Goal: Transaction & Acquisition: Obtain resource

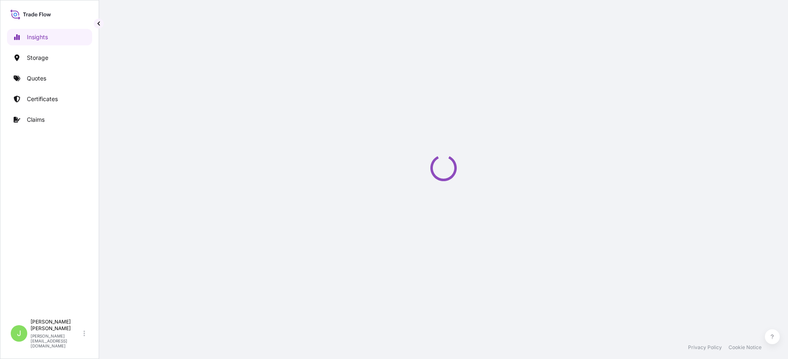
select select "2025"
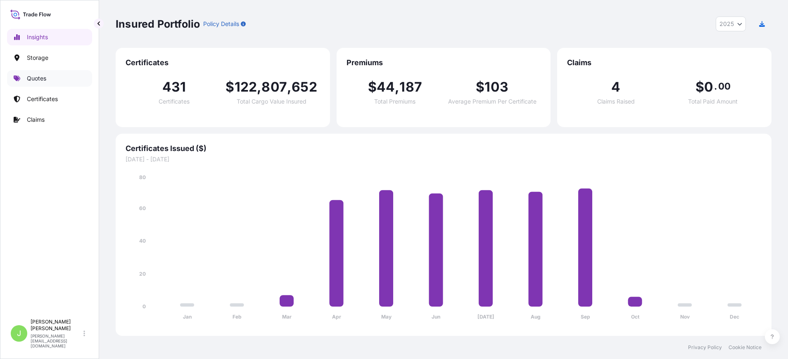
click at [26, 83] on link "Quotes" at bounding box center [49, 78] width 85 height 17
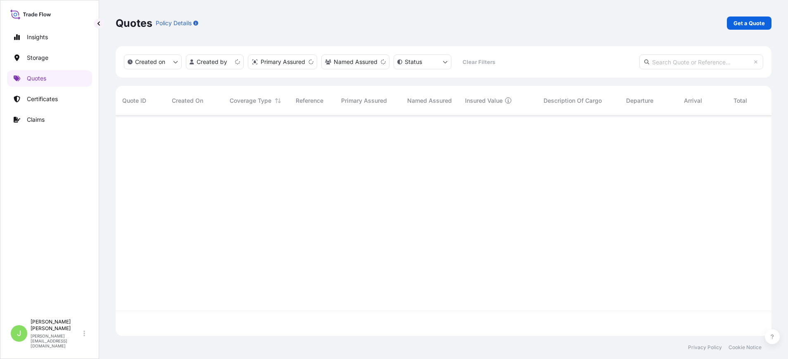
scroll to position [216, 646]
click at [734, 21] on p "Get a Quote" at bounding box center [748, 23] width 31 height 8
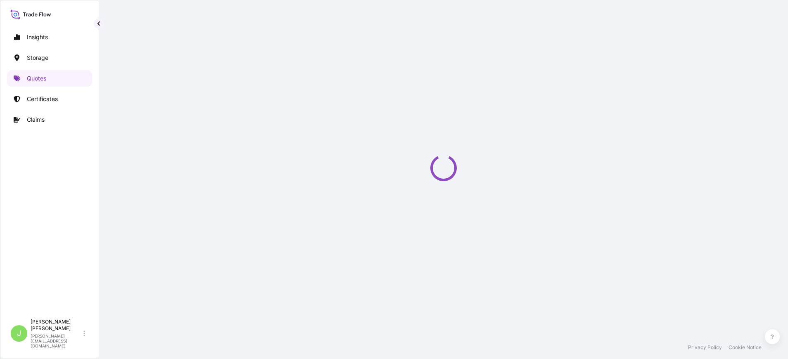
select select "Water"
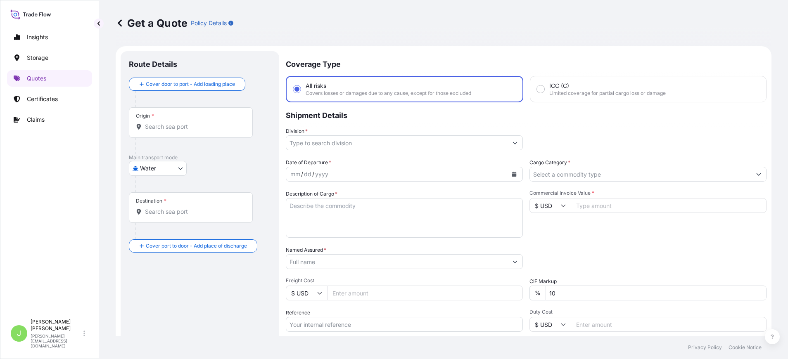
scroll to position [13, 0]
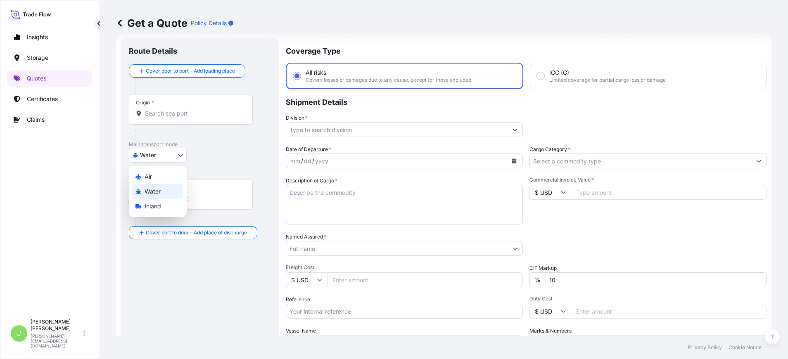
click at [155, 159] on body "Insights Storage Quotes Certificates Claims J [PERSON_NAME] [PERSON_NAME][EMAIL…" at bounding box center [394, 179] width 788 height 359
click at [158, 188] on span "Water" at bounding box center [153, 191] width 16 height 8
click at [166, 123] on div "Origin *" at bounding box center [191, 112] width 124 height 31
click at [166, 121] on input "Origin *" at bounding box center [193, 117] width 97 height 8
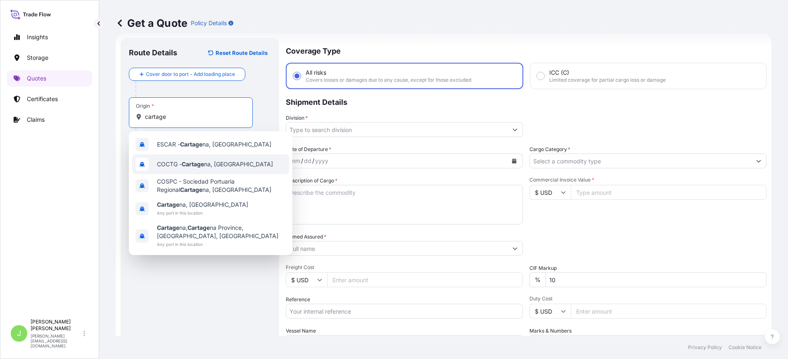
click at [183, 165] on span "COCTG - Cartage na, [GEOGRAPHIC_DATA]" at bounding box center [215, 164] width 116 height 8
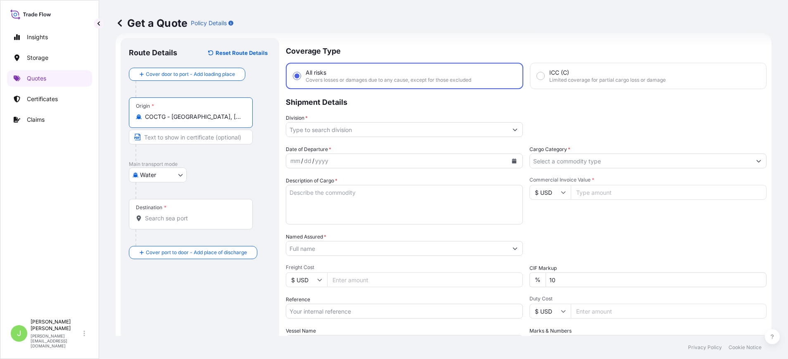
type input "COCTG - [GEOGRAPHIC_DATA], [GEOGRAPHIC_DATA]"
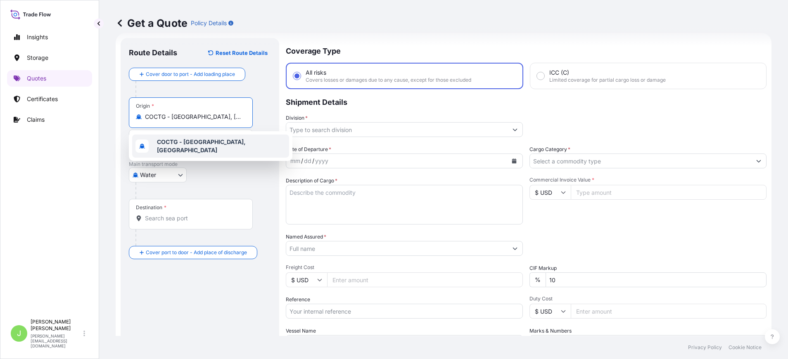
click at [182, 145] on b "COCTG - [GEOGRAPHIC_DATA], [GEOGRAPHIC_DATA]" at bounding box center [201, 145] width 89 height 15
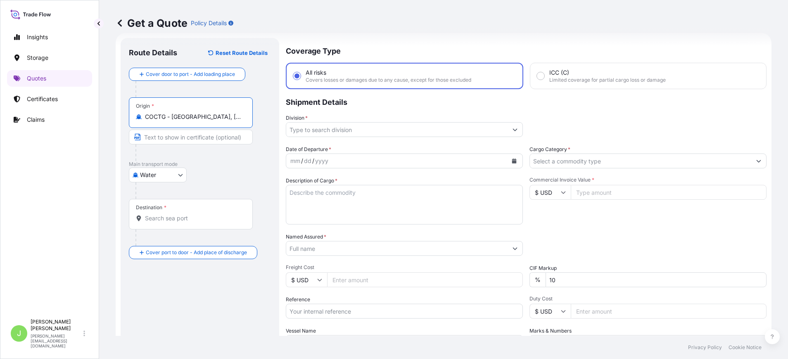
click at [178, 142] on input "Text to appear on certificate" at bounding box center [191, 137] width 124 height 15
type input "SPRC"
click at [206, 182] on div "Water Air Water Inland" at bounding box center [200, 175] width 142 height 15
click at [198, 217] on input "Destination *" at bounding box center [193, 218] width 97 height 8
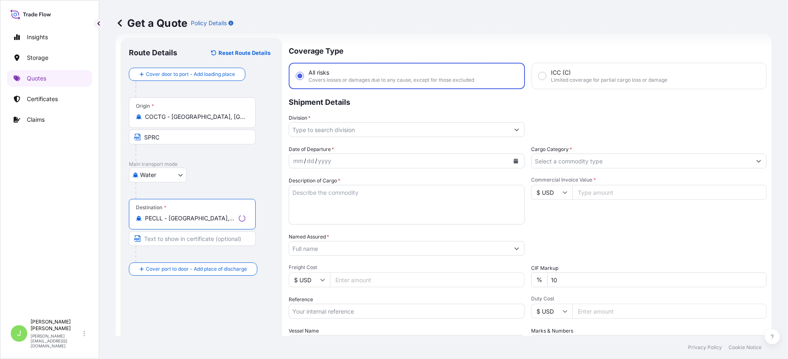
type input "PECLL - [GEOGRAPHIC_DATA], [GEOGRAPHIC_DATA]"
click at [230, 161] on p "Main transport mode" at bounding box center [201, 164] width 145 height 7
click at [312, 130] on input "Division *" at bounding box center [396, 129] width 221 height 15
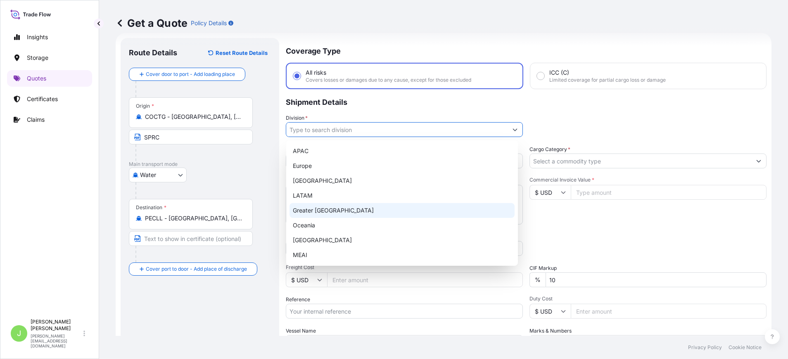
click at [316, 199] on div "LATAM" at bounding box center [402, 195] width 225 height 15
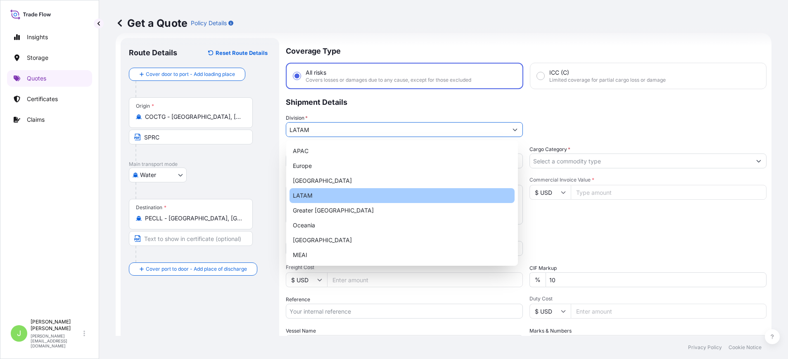
type input "LATAM"
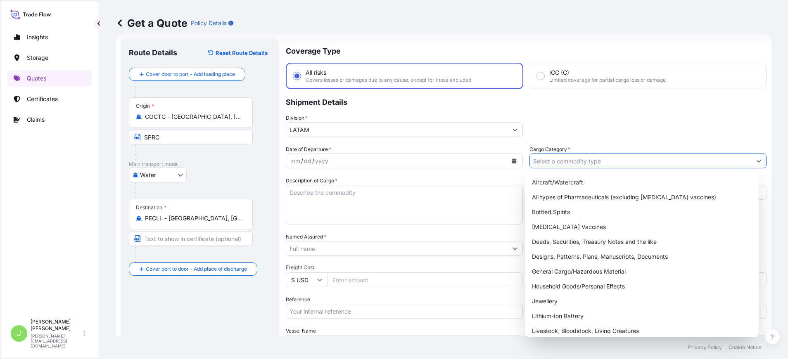
click at [612, 159] on input "Cargo Category *" at bounding box center [640, 161] width 221 height 15
click at [571, 274] on div "General Cargo/Hazardous Material" at bounding box center [642, 271] width 227 height 15
type input "General Cargo/Hazardous Material"
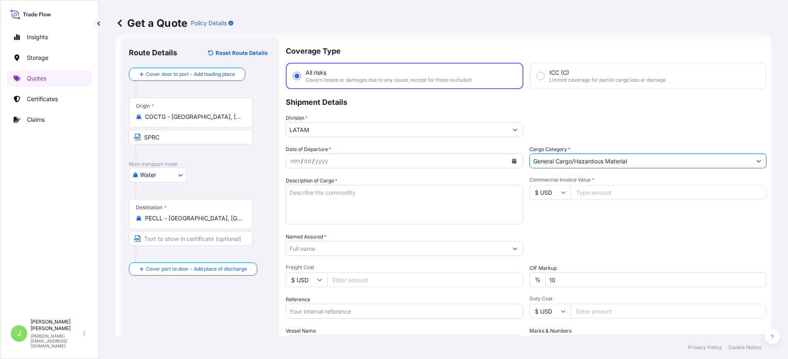
click at [512, 163] on icon "Calendar" at bounding box center [514, 161] width 5 height 5
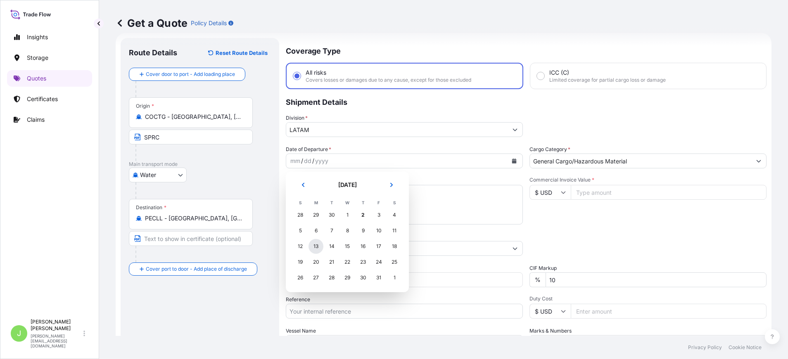
click at [318, 244] on div "13" at bounding box center [315, 246] width 15 height 15
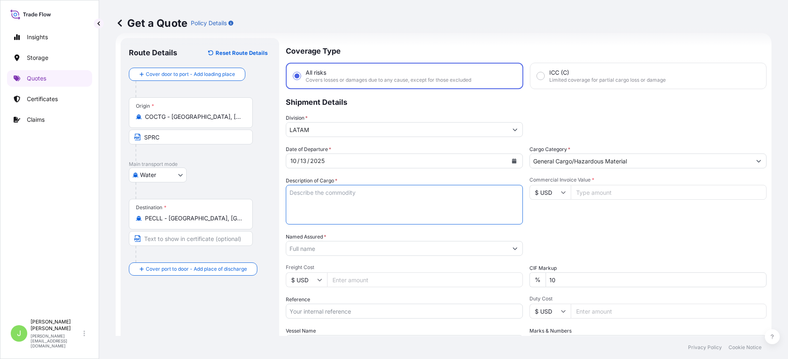
click at [312, 198] on textarea "Description of Cargo *" at bounding box center [404, 205] width 237 height 40
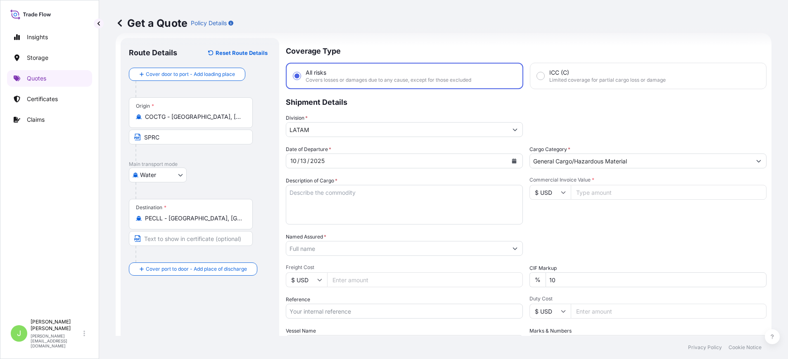
click at [339, 207] on textarea "Description of Cargo *" at bounding box center [404, 205] width 237 height 40
paste textarea "LAMINA ANTIDESLIZANTE / SAFETY SHEET/ HEBILLAS HDB / TENSIONADORA"
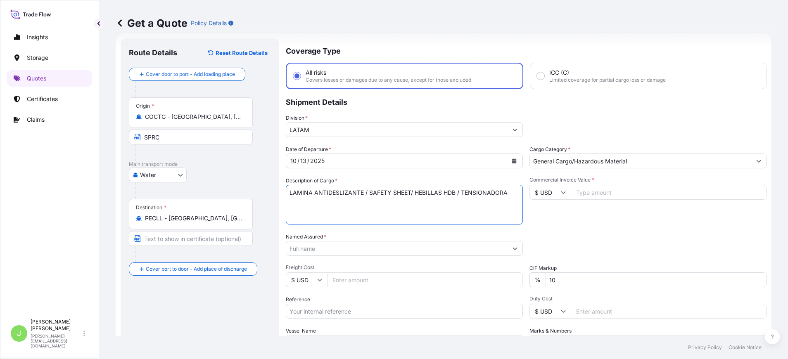
type textarea "LAMINA ANTIDESLIZANTE / SAFETY SHEET/ HEBILLAS HDB / TENSIONADORA"
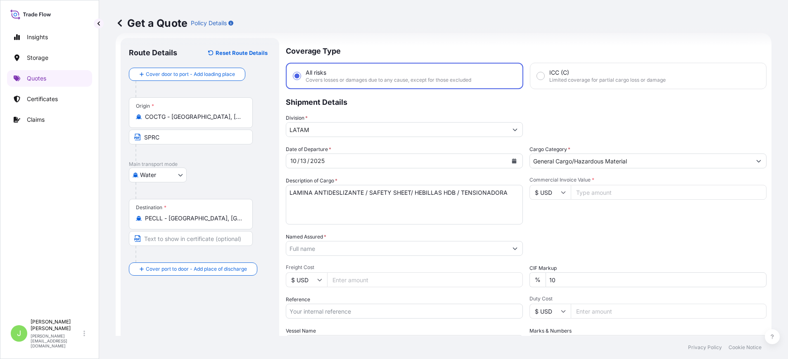
click at [551, 238] on div "Packing Category Type to search a container mode Please select a primary mode o…" at bounding box center [647, 244] width 237 height 23
click at [457, 252] on input "Named Assured *" at bounding box center [394, 248] width 217 height 15
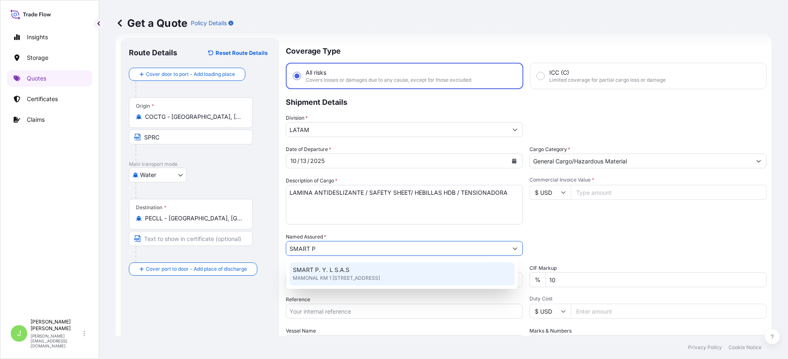
click at [324, 272] on span "SMART P. Y. L S.A.S" at bounding box center [321, 270] width 57 height 8
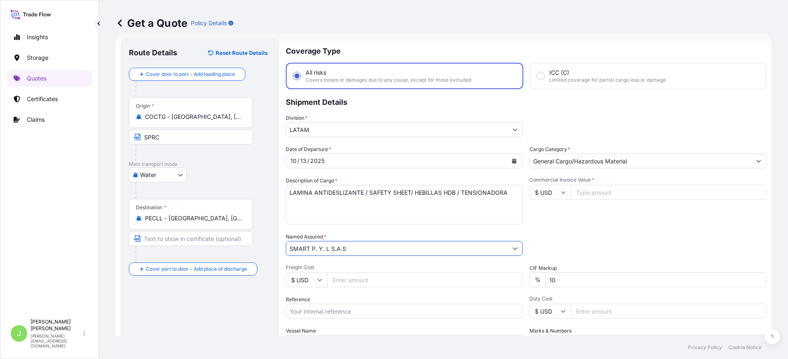
type input "SMART P. Y. L S.A.S"
click at [356, 275] on input "Freight Cost" at bounding box center [425, 280] width 196 height 15
type input "270"
click at [633, 196] on input "Commercial Invoice Value *" at bounding box center [669, 192] width 196 height 15
type input "20770"
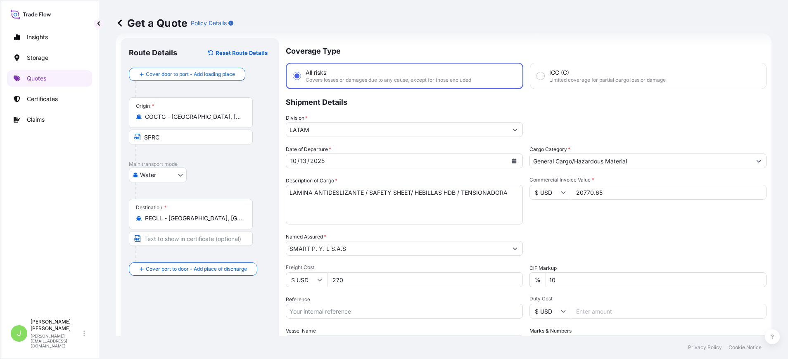
click at [607, 197] on input "20770.65" at bounding box center [669, 192] width 196 height 15
click at [600, 213] on div "Commercial Invoice Value * $ USD 20770.65" at bounding box center [647, 201] width 237 height 48
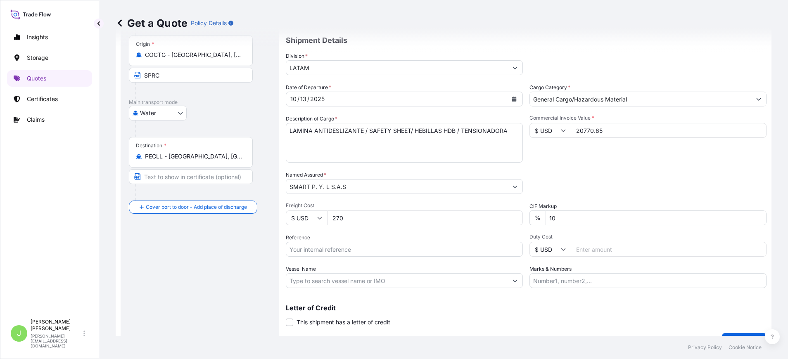
click at [622, 131] on input "20770.65" at bounding box center [669, 130] width 196 height 15
click at [611, 171] on div "Packing Category Type to search a container mode Please select a primary mode o…" at bounding box center [647, 182] width 237 height 23
click at [634, 129] on input "20770.6" at bounding box center [669, 130] width 196 height 15
type input "20770.64"
click at [601, 177] on div "Packing Category Type to search a container mode Please select a primary mode o…" at bounding box center [647, 182] width 237 height 23
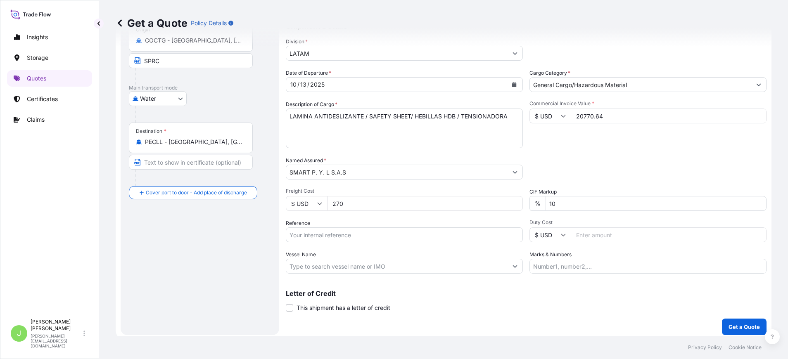
scroll to position [94, 0]
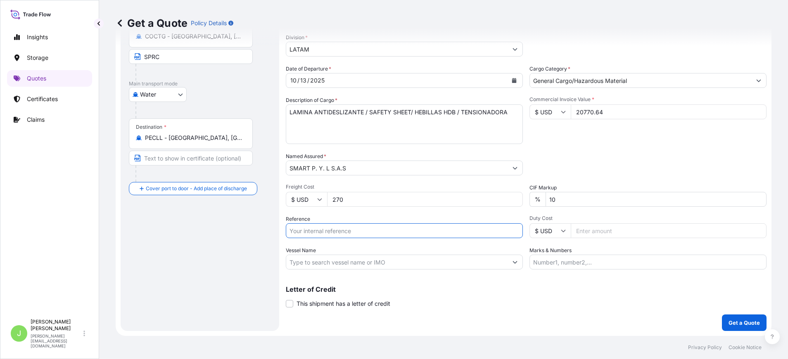
click at [348, 229] on input "Reference" at bounding box center [404, 230] width 237 height 15
click at [332, 228] on input "Reference" at bounding box center [404, 230] width 237 height 15
paste input "CO4001155450"
type input "CO4001155450"
click at [229, 252] on div "Route Details Reset Route Details Cover door to port - Add loading place Place …" at bounding box center [200, 144] width 142 height 357
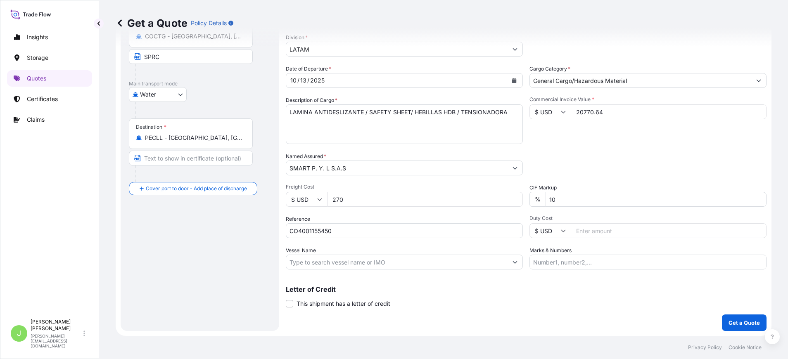
click at [334, 261] on input "Vessel Name" at bounding box center [396, 262] width 221 height 15
paste input "MARFRET GUYANE / UR92R1MA"
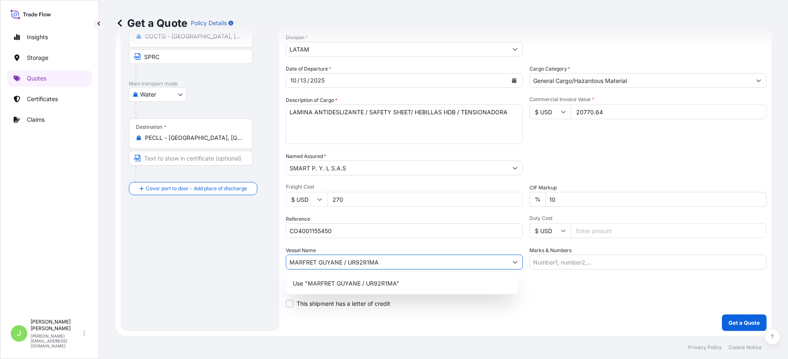
click at [342, 264] on input "MARFRET GUYANE / UR92R1MA" at bounding box center [396, 262] width 221 height 15
type input "MARFRET GUYANE // UR92R1MA"
click at [600, 262] on input "Marks & Numbers" at bounding box center [647, 262] width 237 height 15
click at [546, 261] on input "Marks & Numbers" at bounding box center [647, 262] width 237 height 15
paste input "BK PAONX25017U"
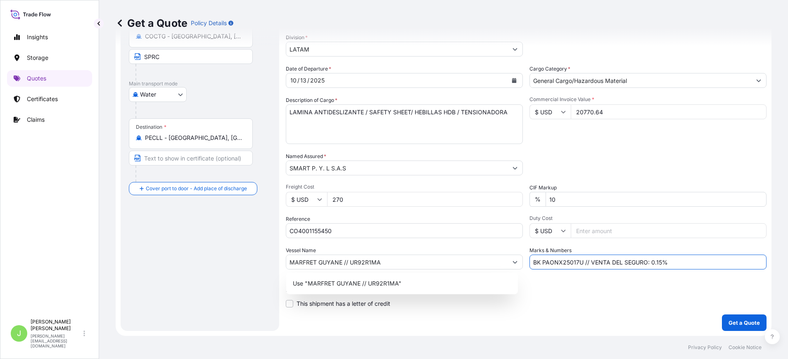
type input "BK PAONX25017U // VENTA DEL SEGURO: 0.15%"
click at [566, 306] on div "Letter of Credit This shipment has a letter of credit Letter of credit * Letter…" at bounding box center [526, 297] width 481 height 22
click at [458, 278] on div "Use "MARFRET GUYANE // UR92R1MA"" at bounding box center [402, 283] width 225 height 15
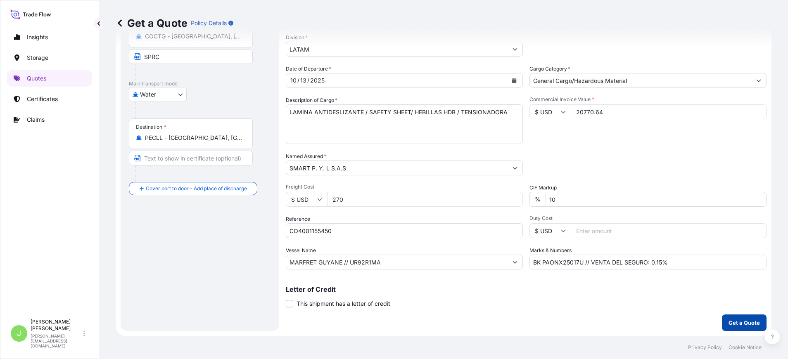
click at [733, 325] on p "Get a Quote" at bounding box center [744, 323] width 31 height 8
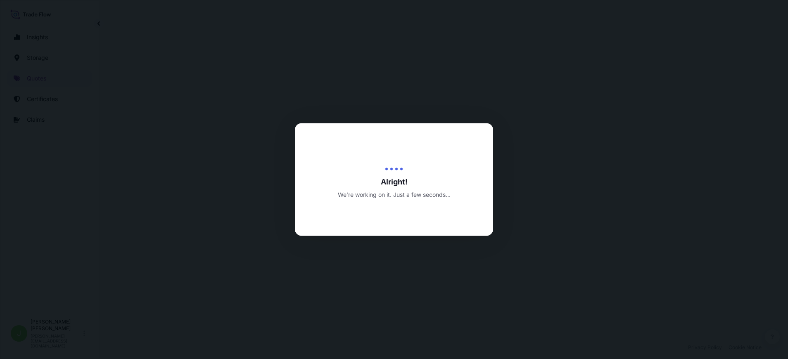
select select "Water"
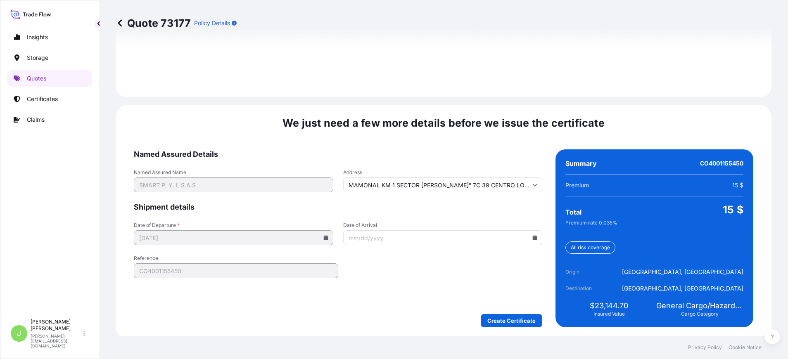
scroll to position [1206, 0]
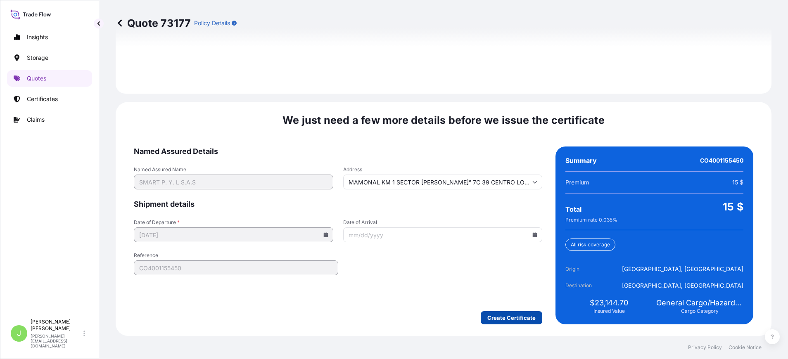
type input "MAMONAL KM 1 SECTOR [PERSON_NAME]° 7C 39 CENTRO LOGISTICOBLOC PORT 1 OFICINA 23…"
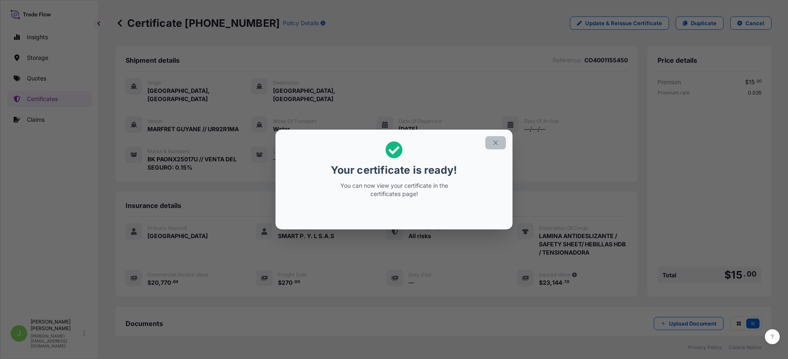
click at [497, 144] on icon "button" at bounding box center [495, 142] width 7 height 7
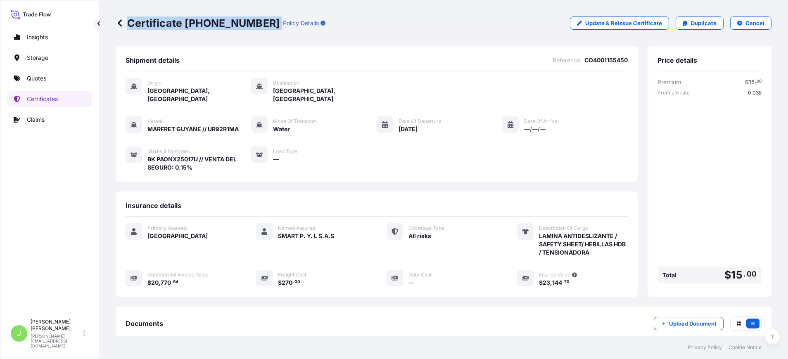
drag, startPoint x: 128, startPoint y: 20, endPoint x: 251, endPoint y: 27, distance: 123.2
click at [251, 27] on div "Certificate [PHONE_NUMBER] Policy Details" at bounding box center [221, 23] width 210 height 13
copy p "Certificate [PHONE_NUMBER]"
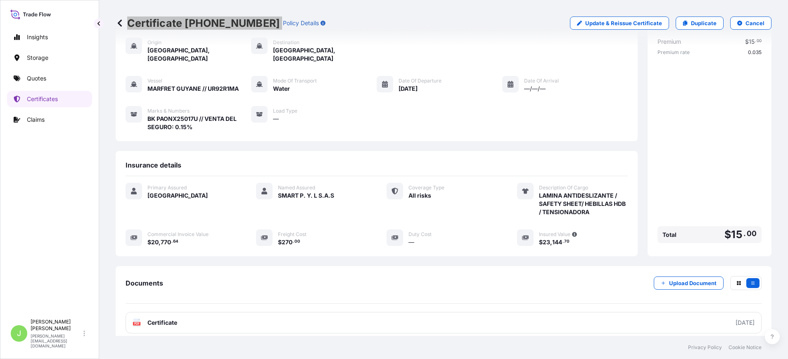
scroll to position [91, 0]
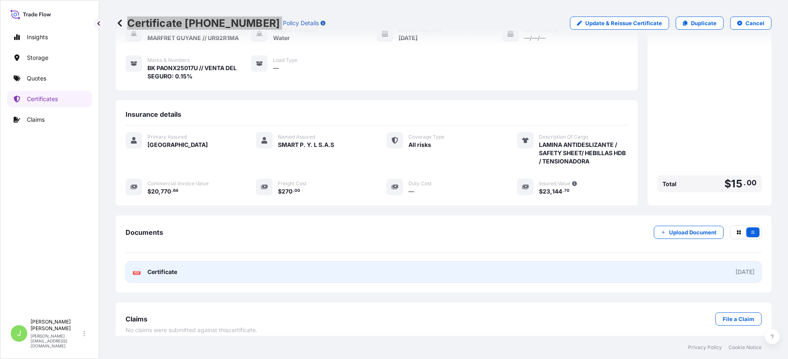
click at [377, 264] on link "PDF Certificate [DATE]" at bounding box center [444, 271] width 636 height 21
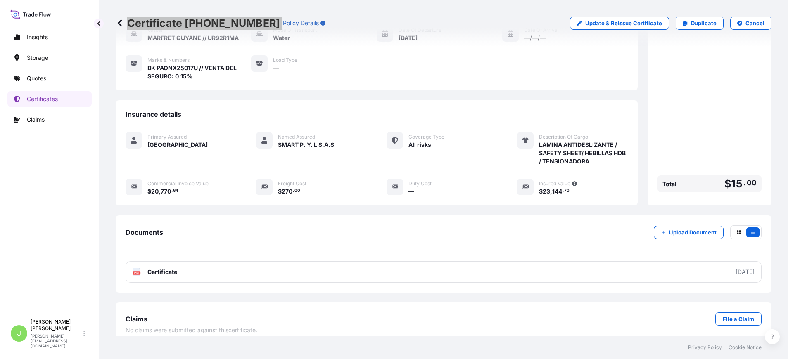
scroll to position [0, 0]
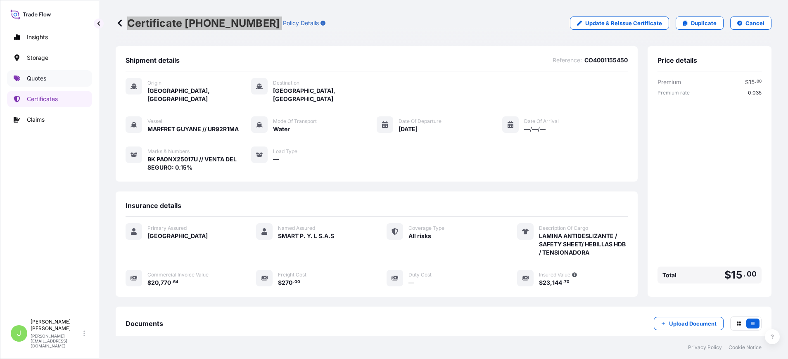
click at [43, 83] on link "Quotes" at bounding box center [49, 78] width 85 height 17
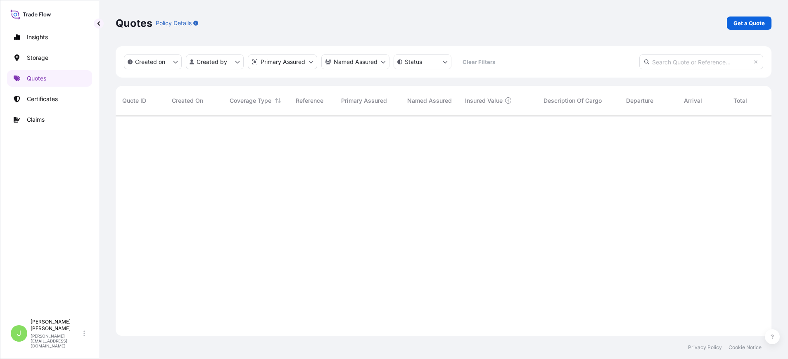
scroll to position [216, 646]
click at [756, 19] on link "Get a Quote" at bounding box center [749, 23] width 45 height 13
select select "Water"
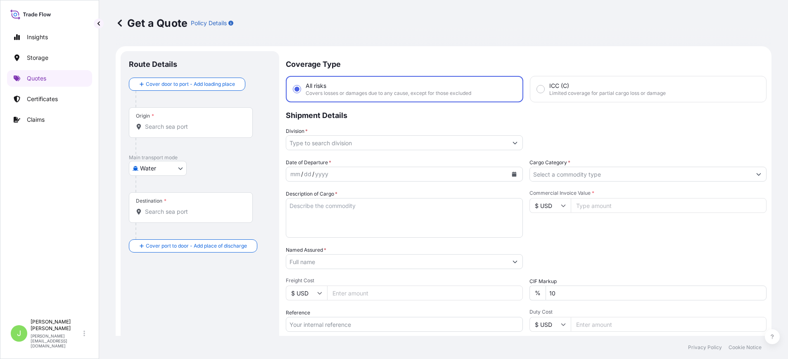
scroll to position [13, 0]
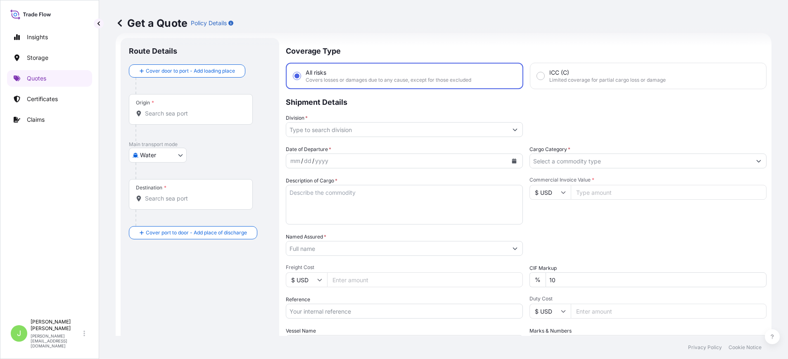
click at [150, 156] on body "Insights Storage Quotes Certificates Claims J [PERSON_NAME] [PERSON_NAME][EMAIL…" at bounding box center [394, 179] width 788 height 359
click at [153, 176] on div "Air" at bounding box center [157, 176] width 51 height 15
click at [201, 121] on div "Origin *" at bounding box center [191, 112] width 124 height 31
click at [201, 121] on input "Origin *" at bounding box center [193, 117] width 97 height 8
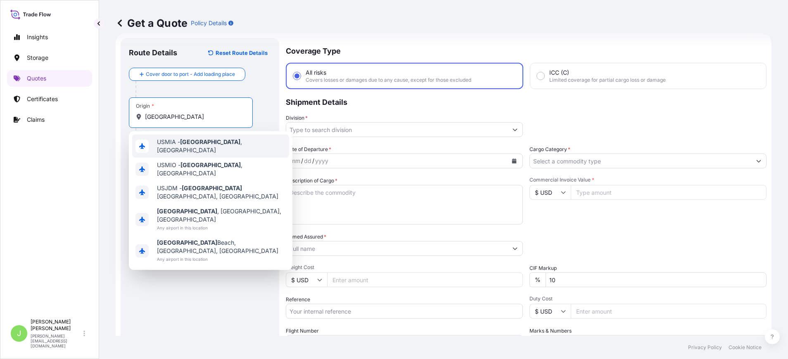
click at [183, 150] on div "USMIA - [GEOGRAPHIC_DATA] , [GEOGRAPHIC_DATA]" at bounding box center [210, 146] width 157 height 23
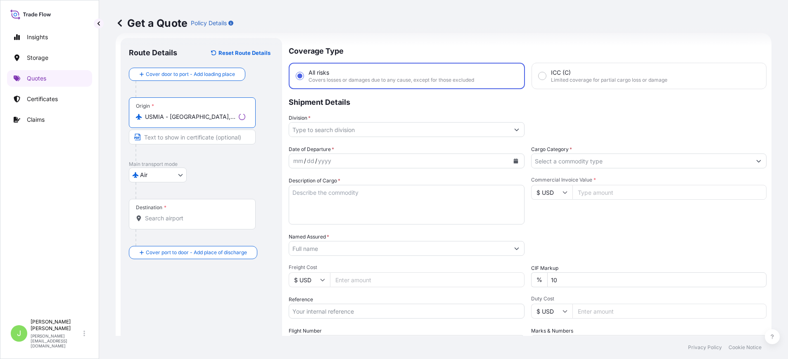
type input "USMIA - [GEOGRAPHIC_DATA], [GEOGRAPHIC_DATA]"
click at [180, 214] on div "Destination *" at bounding box center [192, 214] width 127 height 31
click at [180, 214] on input "Destination *" at bounding box center [195, 218] width 100 height 8
click at [221, 217] on input "BOGOTA" at bounding box center [193, 218] width 97 height 8
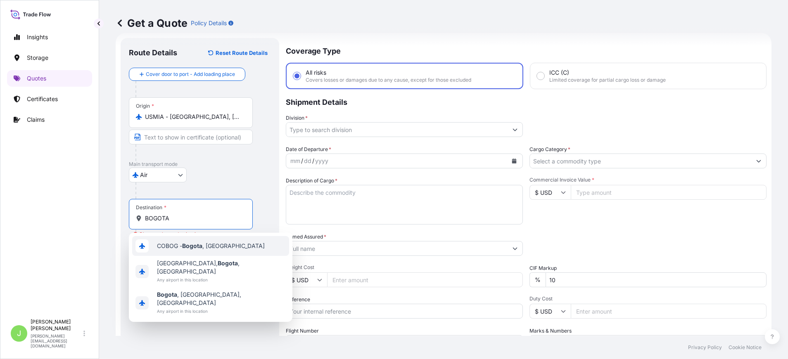
click at [214, 249] on span "COBOG - [GEOGRAPHIC_DATA] , [GEOGRAPHIC_DATA]" at bounding box center [211, 246] width 108 height 8
type input "COBOG - [GEOGRAPHIC_DATA], [GEOGRAPHIC_DATA]"
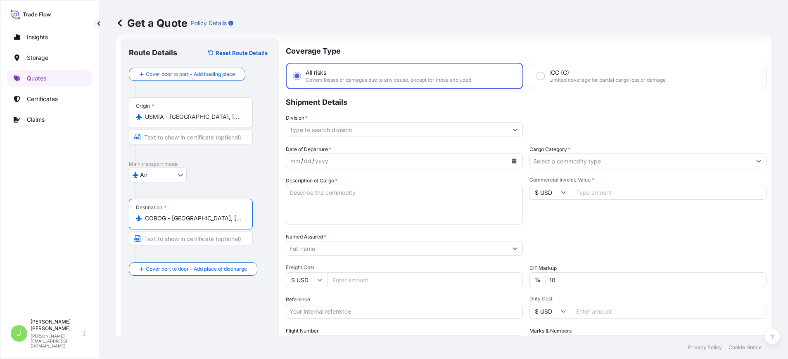
click at [240, 180] on div "Air Air Water Inland" at bounding box center [200, 175] width 142 height 15
click at [315, 133] on input "Division *" at bounding box center [399, 129] width 220 height 15
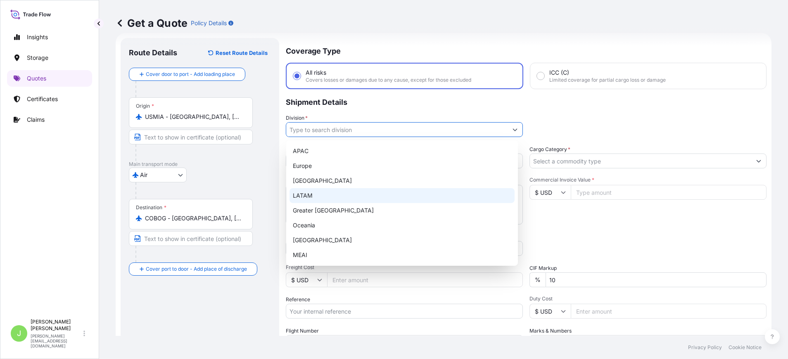
click at [324, 198] on div "LATAM" at bounding box center [402, 195] width 225 height 15
type input "LATAM"
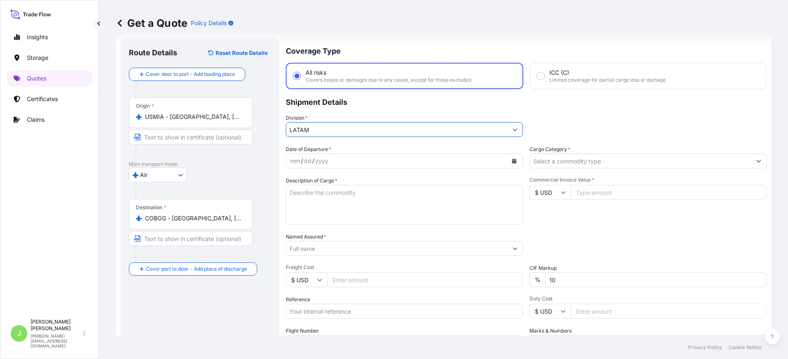
click at [584, 165] on input "Cargo Category *" at bounding box center [640, 161] width 221 height 15
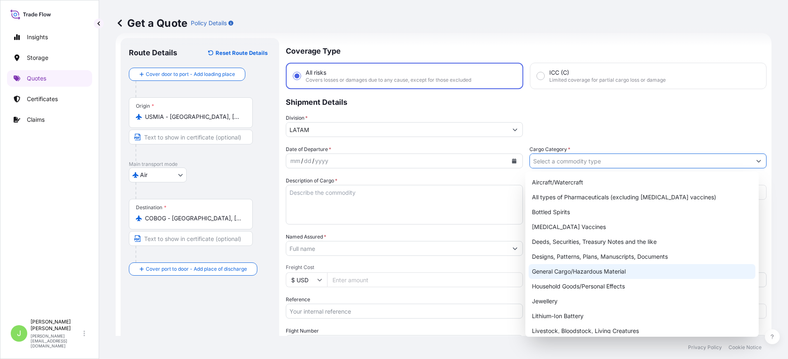
click at [567, 266] on div "General Cargo/Hazardous Material" at bounding box center [642, 271] width 227 height 15
type input "General Cargo/Hazardous Material"
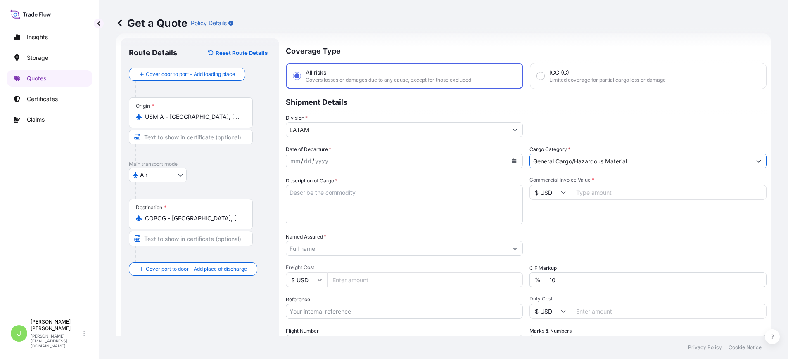
click at [512, 160] on icon "Calendar" at bounding box center [514, 161] width 5 height 5
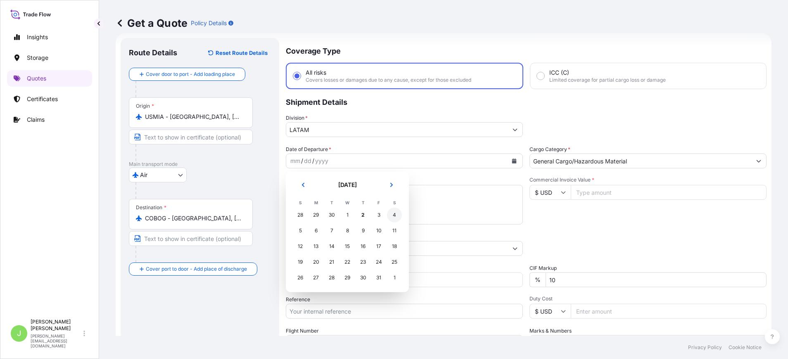
click at [396, 213] on div "4" at bounding box center [394, 215] width 15 height 15
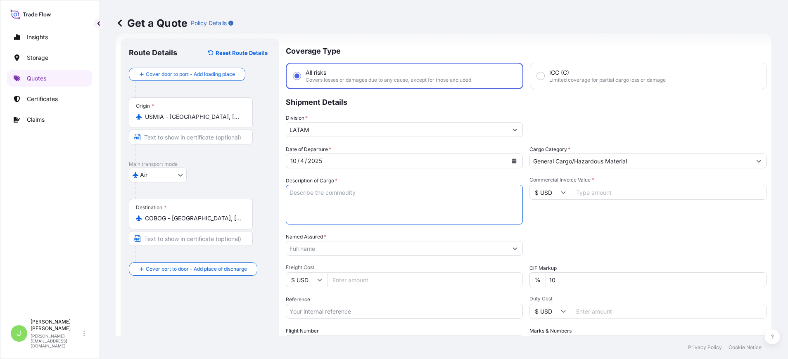
click at [386, 196] on textarea "Description of Cargo *" at bounding box center [404, 205] width 237 height 40
paste textarea "ROTARY SAFE-T-CABLE TOOL TENSIONADOR DE CABLE PO 0CB0000768 ORDER"
type textarea "ROTARY SAFE-T-CABLE TOOL TENSIONADOR DE CABLE PO 0CB0000768 ORDER"
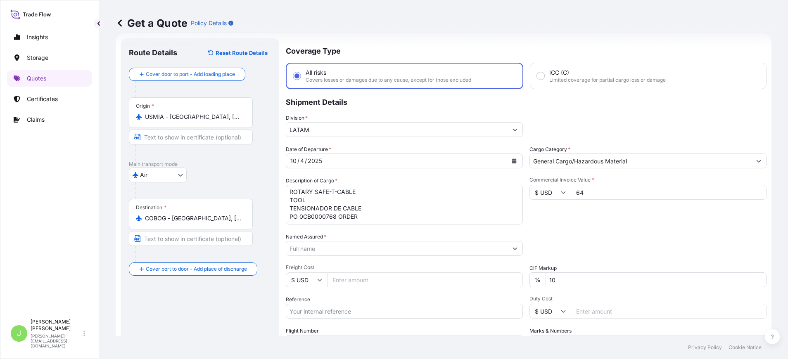
type input "642"
type input "642.18"
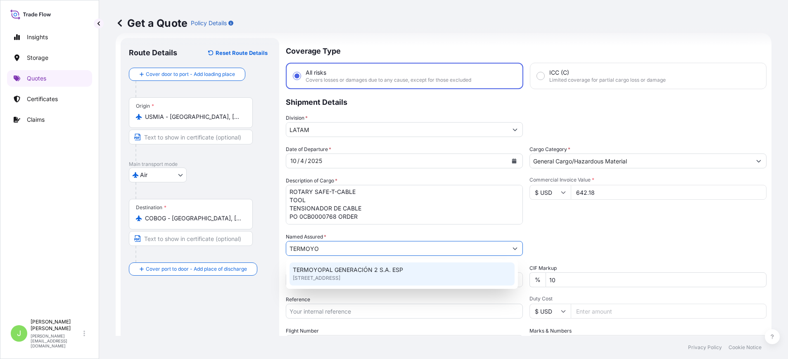
click at [437, 281] on div "TERMOYOPAL GENERACIÓN 2 S.A. ESP [STREET_ADDRESS]" at bounding box center [402, 274] width 225 height 23
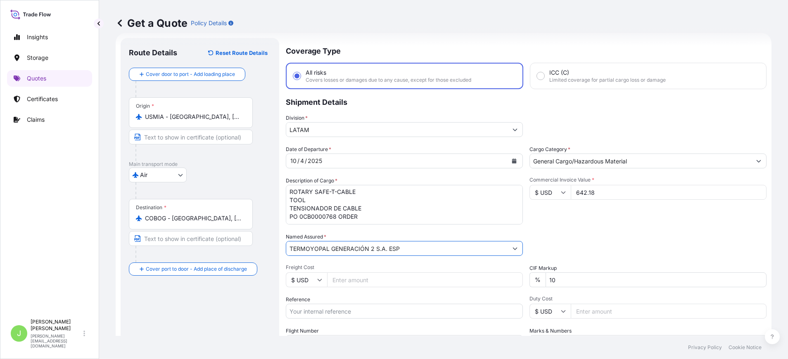
type input "TERMOYOPAL GENERACIÓN 2 S.A. ESP"
click at [363, 280] on input "Freight Cost" at bounding box center [425, 280] width 196 height 15
type input "100"
drag, startPoint x: 396, startPoint y: 311, endPoint x: 390, endPoint y: 310, distance: 5.9
click at [396, 311] on input "Reference" at bounding box center [404, 311] width 237 height 15
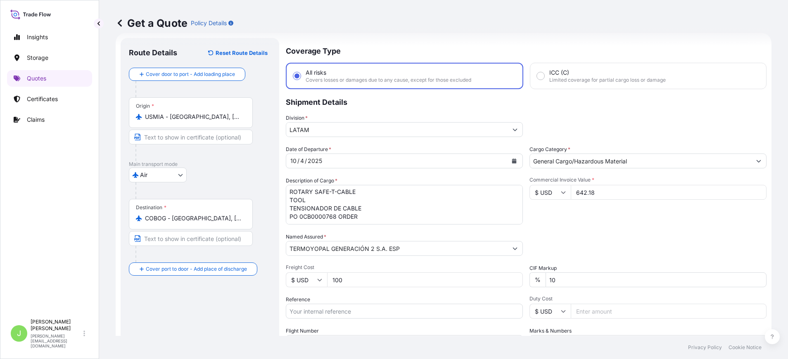
click at [338, 314] on input "Reference" at bounding box center [404, 311] width 237 height 15
paste input "CO4011156292"
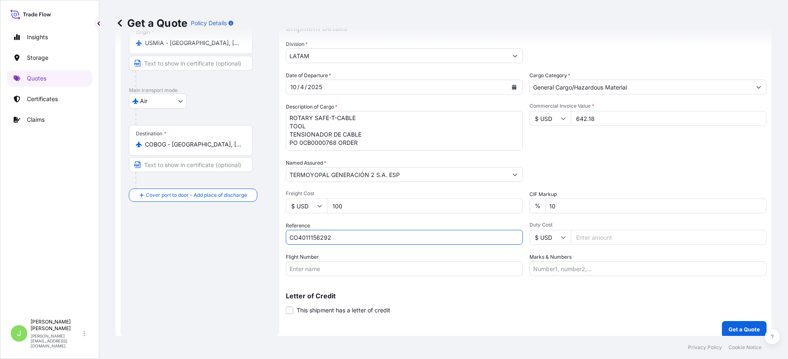
scroll to position [94, 0]
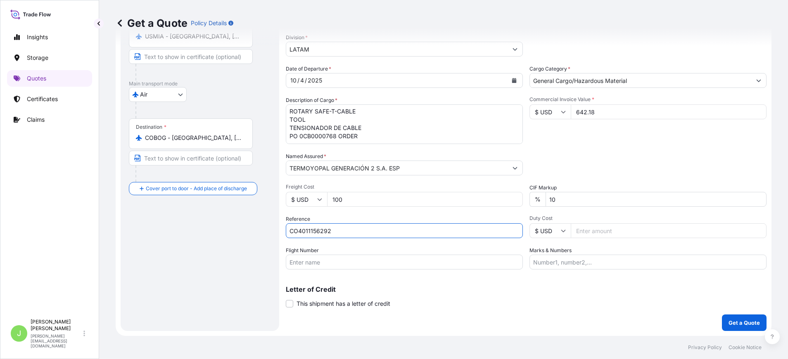
type input "CO4011156292"
drag, startPoint x: 325, startPoint y: 268, endPoint x: 319, endPoint y: 266, distance: 6.3
click at [325, 268] on input "Flight Number" at bounding box center [404, 262] width 237 height 15
click at [312, 256] on input "Flight Number" at bounding box center [404, 262] width 237 height 15
paste input "992-10990766"
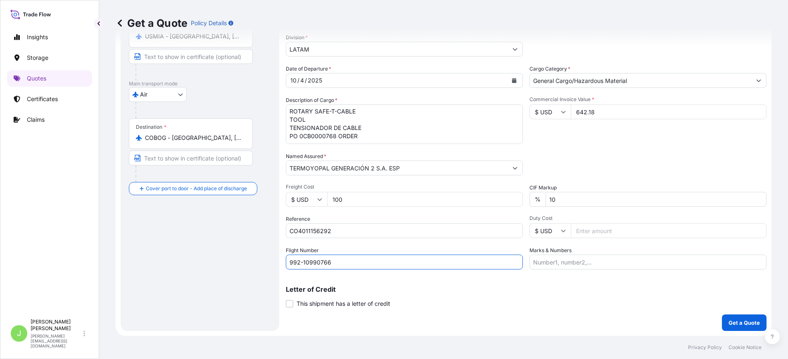
type input "992-10990766"
click at [238, 247] on div "Route Details Reset Route Details Cover door to port - Add loading place Place …" at bounding box center [200, 144] width 142 height 357
click at [588, 263] on input "Marks & Numbers" at bounding box center [647, 262] width 237 height 15
paste input "992-10990766"
type input "992-10990766 // VENTA DEL SEGURO: 0.22%"
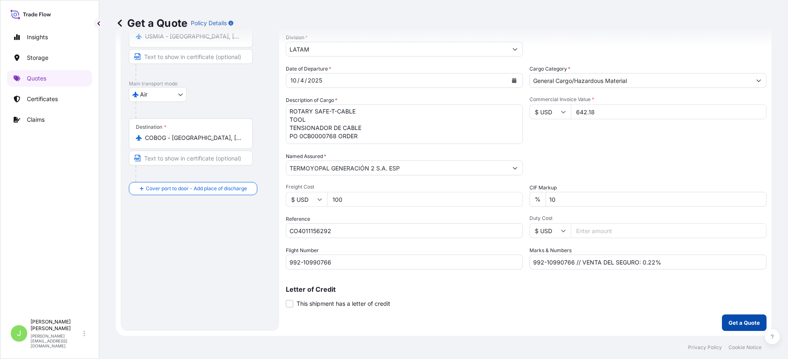
click at [733, 318] on button "Get a Quote" at bounding box center [744, 323] width 45 height 17
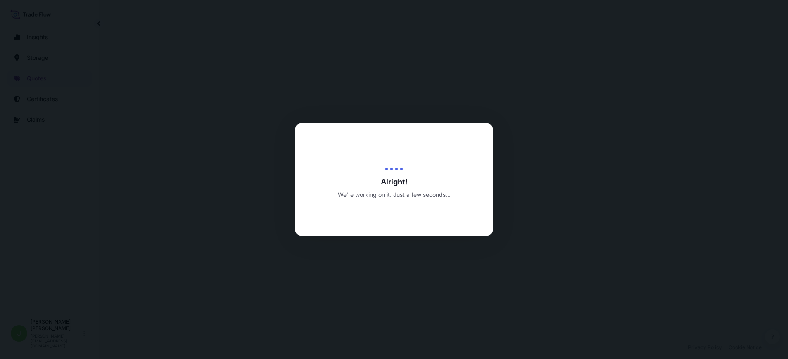
select select "Air"
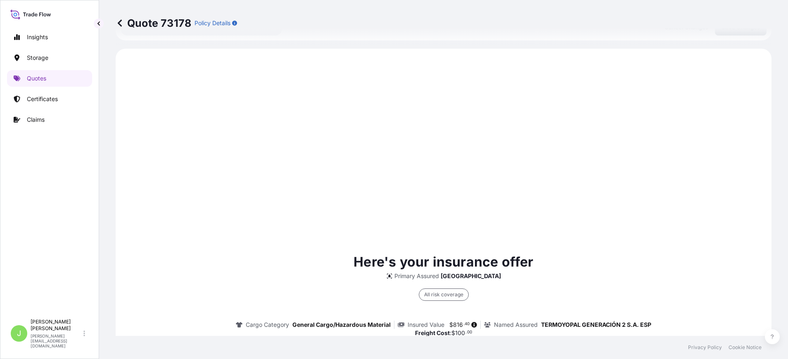
scroll to position [397, 0]
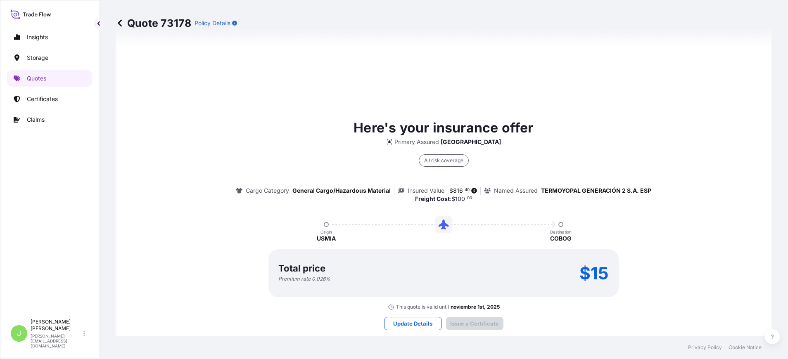
type input "CARRERA 14 93 B 32 OF 204"
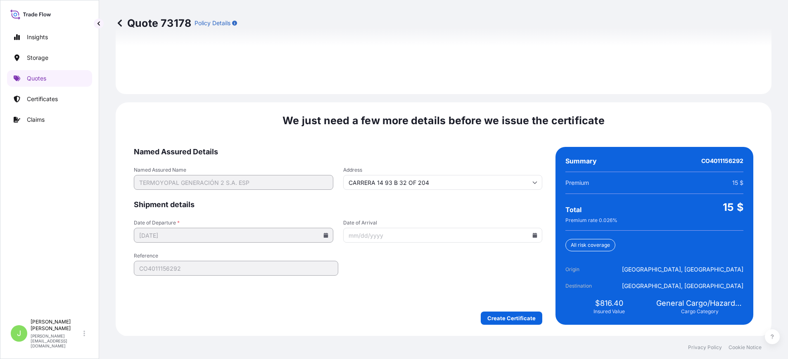
scroll to position [1206, 0]
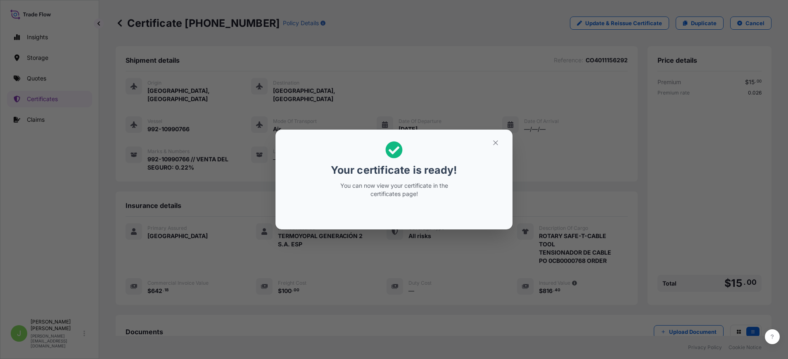
click at [498, 152] on h2 "Your certificate is ready! You can now view your certificate in the certificate…" at bounding box center [394, 169] width 224 height 67
click at [497, 145] on icon "button" at bounding box center [495, 142] width 7 height 7
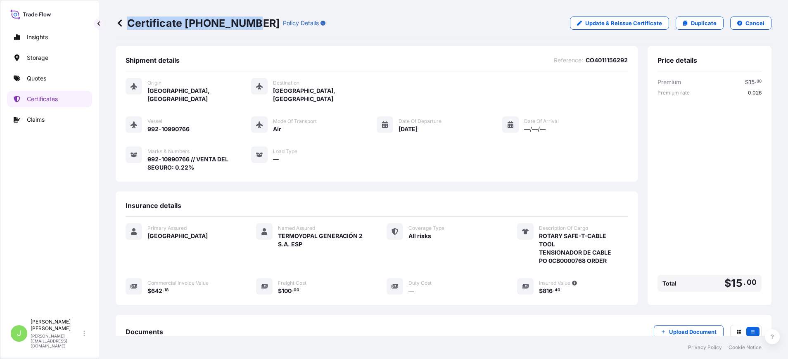
drag, startPoint x: 128, startPoint y: 21, endPoint x: 247, endPoint y: 27, distance: 119.1
click at [247, 27] on p "Certificate [PHONE_NUMBER]" at bounding box center [198, 23] width 164 height 13
copy p "Certificate [PHONE_NUMBER]"
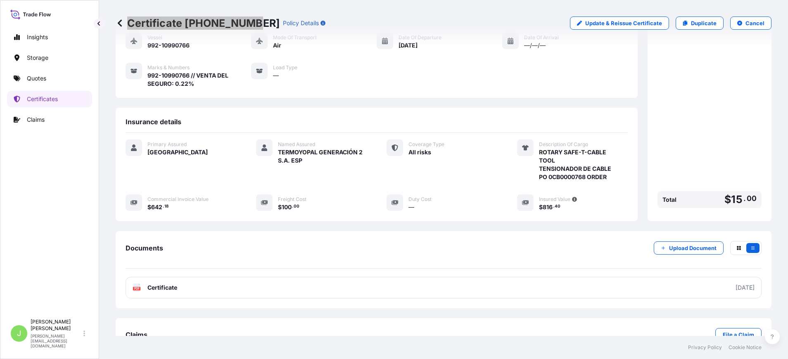
scroll to position [100, 0]
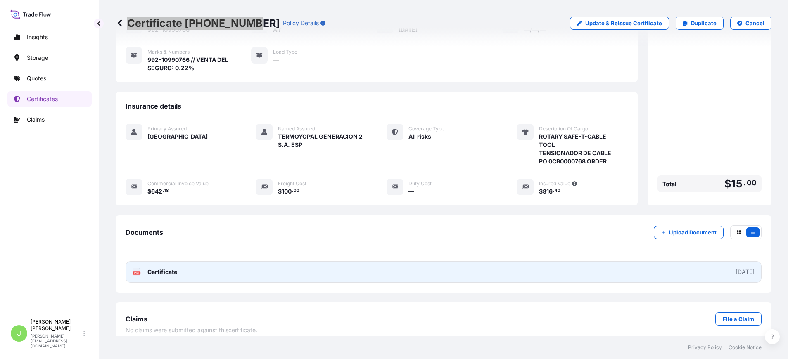
click at [300, 272] on link "PDF Certificate [DATE]" at bounding box center [444, 271] width 636 height 21
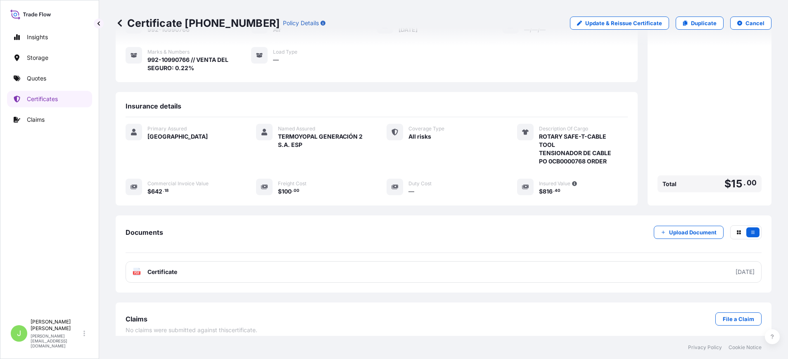
click at [307, 75] on div "Origin [GEOGRAPHIC_DATA], [GEOGRAPHIC_DATA] Destination [GEOGRAPHIC_DATA], [GEO…" at bounding box center [377, 30] width 502 height 116
click at [52, 77] on link "Quotes" at bounding box center [49, 78] width 85 height 17
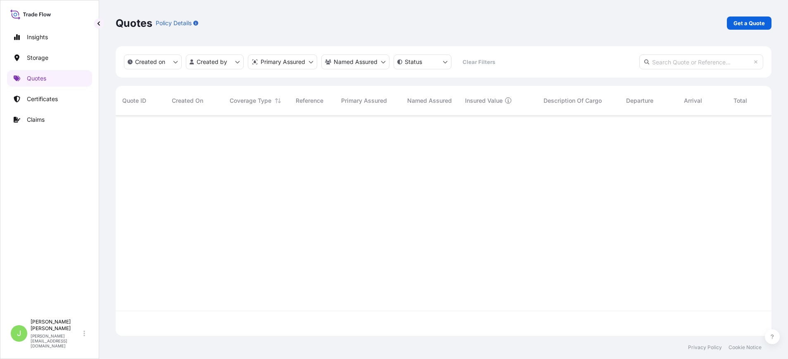
scroll to position [216, 646]
click at [756, 29] on link "Get a Quote" at bounding box center [749, 23] width 45 height 13
select select "Water"
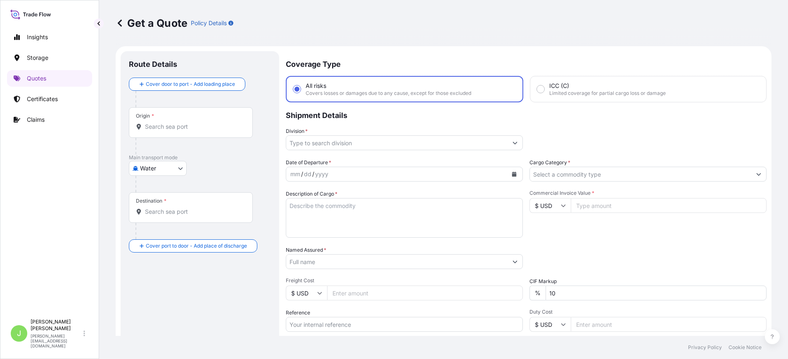
scroll to position [13, 0]
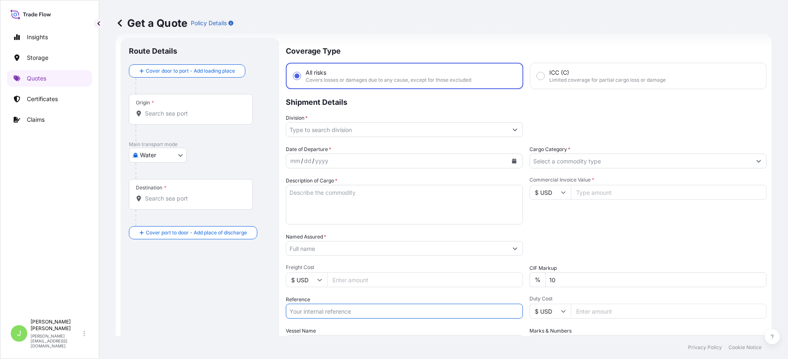
click at [362, 304] on input "Reference" at bounding box center [404, 311] width 237 height 15
paste input "CO4001155886"
type input "CO4001155886"
click at [242, 295] on div "Route Details Cover door to port - Add loading place Place of loading Road / [G…" at bounding box center [200, 224] width 142 height 357
click at [176, 154] on body "Insights Storage Quotes Certificates Claims J [PERSON_NAME] [PERSON_NAME][EMAIL…" at bounding box center [394, 179] width 788 height 359
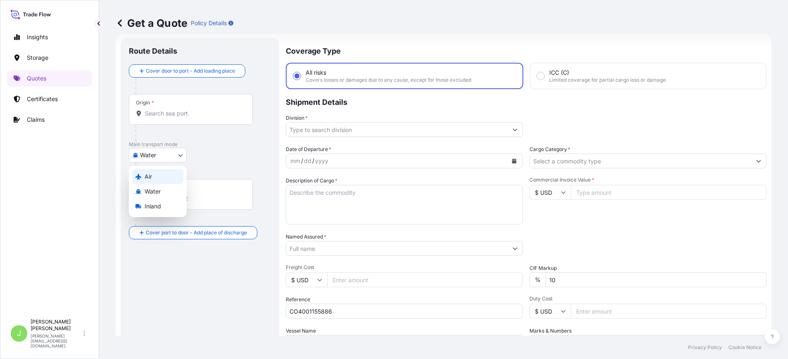
click at [168, 180] on div "Air" at bounding box center [157, 176] width 51 height 15
click at [176, 112] on div "Origin *" at bounding box center [191, 112] width 124 height 31
click at [176, 113] on input "Origin *" at bounding box center [193, 117] width 97 height 8
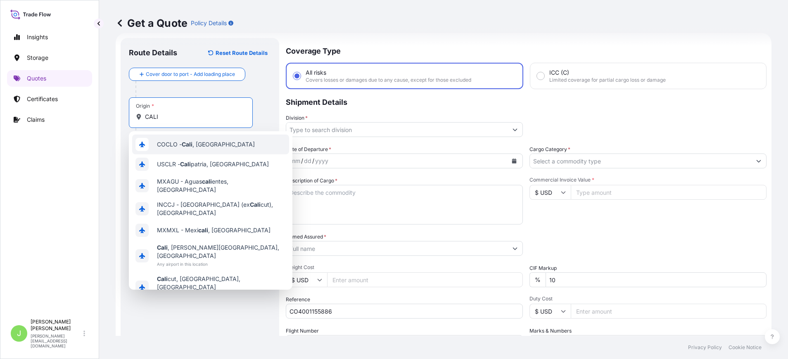
click at [199, 149] on div "COCLO - [GEOGRAPHIC_DATA] , [GEOGRAPHIC_DATA]" at bounding box center [210, 145] width 157 height 20
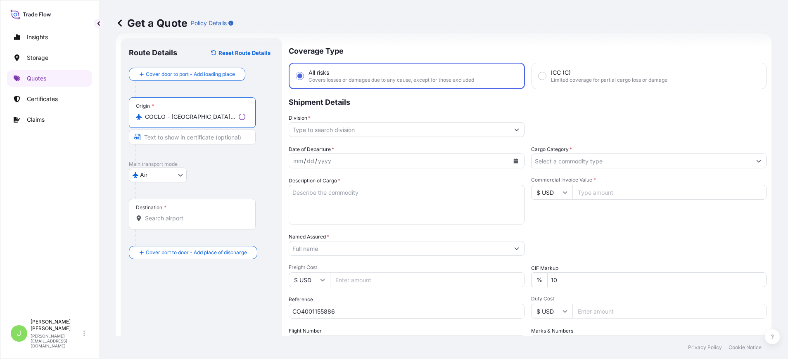
type input "COCLO - [GEOGRAPHIC_DATA], [GEOGRAPHIC_DATA]"
click at [175, 220] on input "Destination *" at bounding box center [195, 218] width 100 height 8
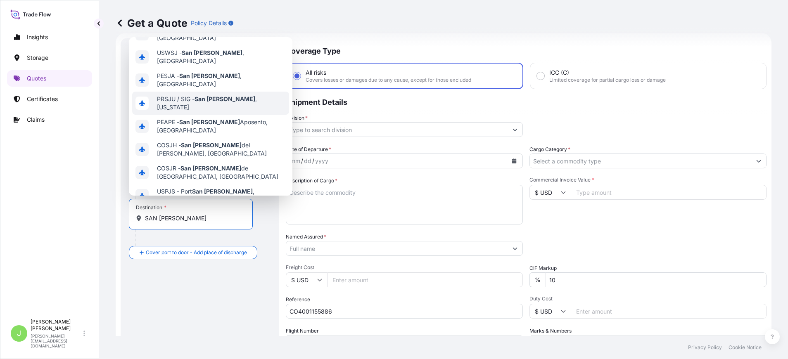
scroll to position [0, 0]
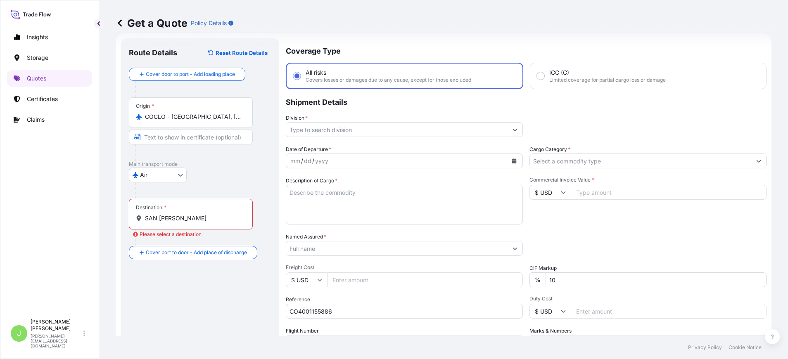
click at [194, 227] on div "Destination * [GEOGRAPHIC_DATA][PERSON_NAME]" at bounding box center [191, 214] width 124 height 31
click at [194, 223] on input "SAN [PERSON_NAME]" at bounding box center [193, 218] width 97 height 8
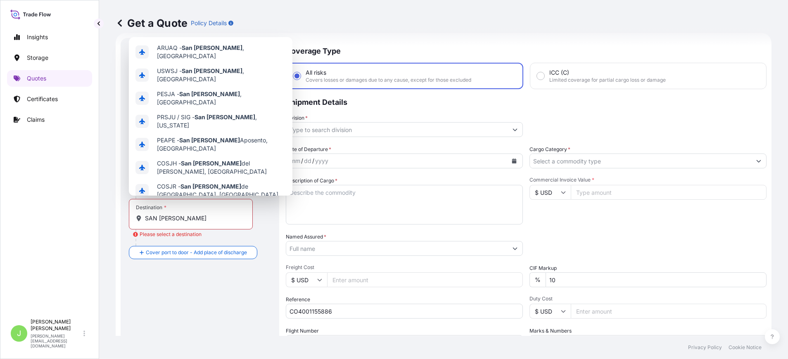
click at [195, 288] on div "Route Details Reset Route Details Cover door to port - Add loading place Place …" at bounding box center [200, 224] width 142 height 357
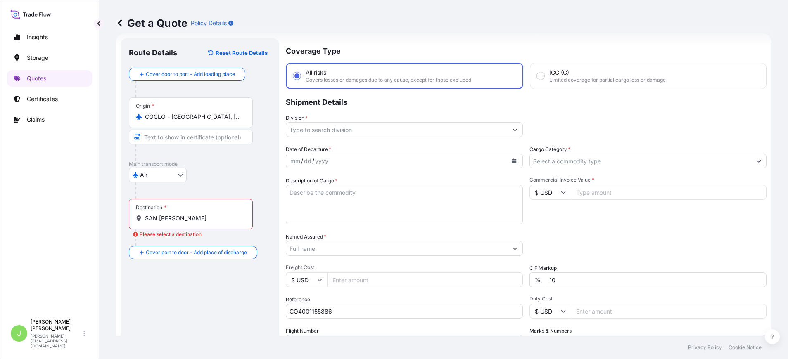
click at [192, 226] on div "Destination * [GEOGRAPHIC_DATA][PERSON_NAME]" at bounding box center [191, 214] width 124 height 31
click at [192, 223] on input "SAN [PERSON_NAME]" at bounding box center [193, 218] width 97 height 8
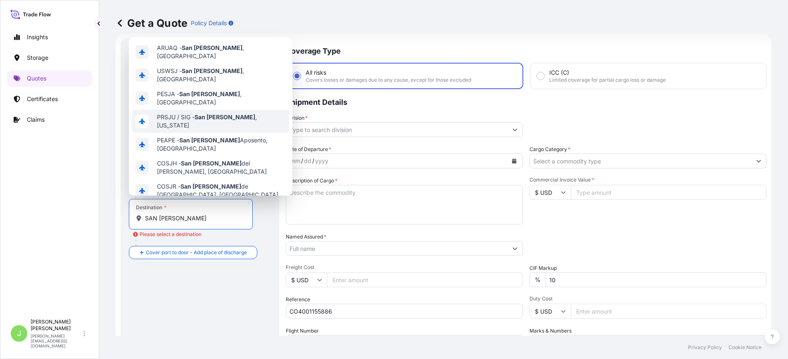
click at [175, 113] on span "PRSJU / SIG - [GEOGRAPHIC_DATA][PERSON_NAME] , [US_STATE]" at bounding box center [221, 121] width 129 height 17
type input "PRSJU / SIG - [GEOGRAPHIC_DATA][PERSON_NAME], [US_STATE]"
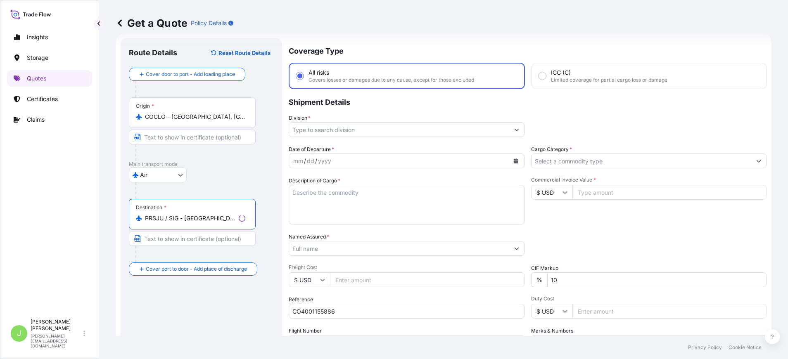
click at [348, 129] on input "Division *" at bounding box center [399, 129] width 220 height 15
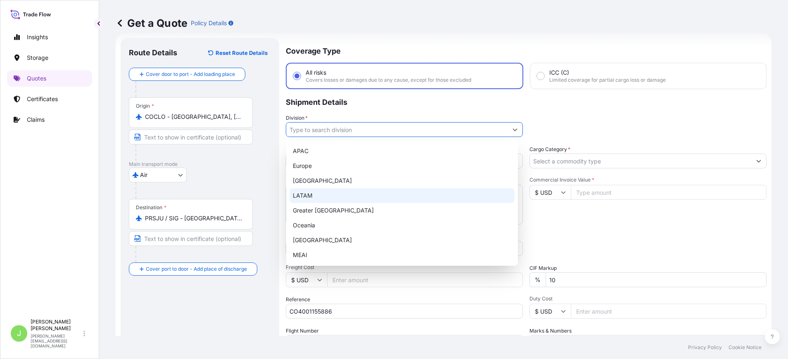
click at [328, 194] on div "LATAM" at bounding box center [402, 195] width 225 height 15
type input "LATAM"
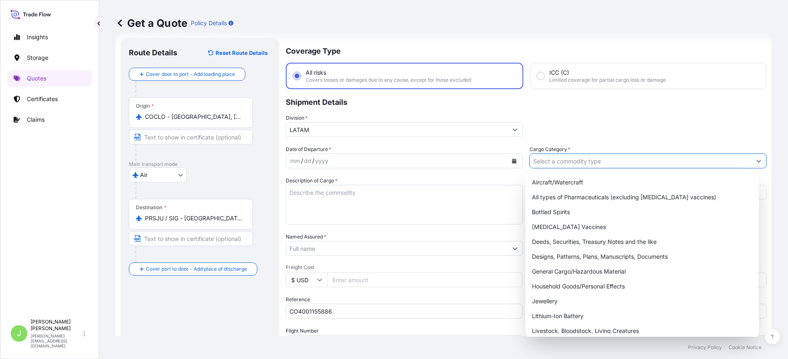
click at [617, 157] on input "Cargo Category *" at bounding box center [640, 161] width 221 height 15
click at [568, 271] on div "General Cargo/Hazardous Material" at bounding box center [642, 271] width 227 height 15
type input "General Cargo/Hazardous Material"
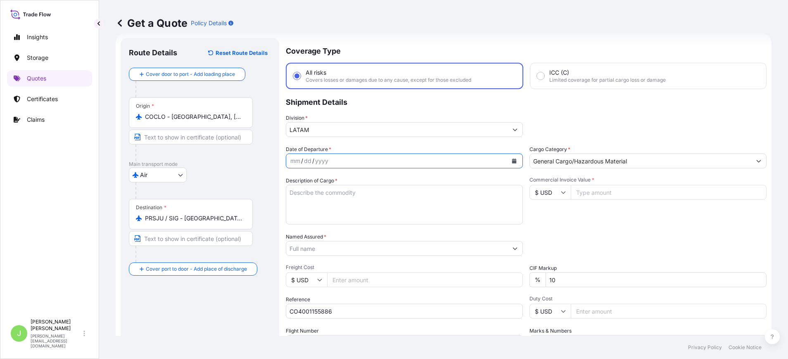
click at [513, 159] on button "Calendar" at bounding box center [514, 160] width 13 height 13
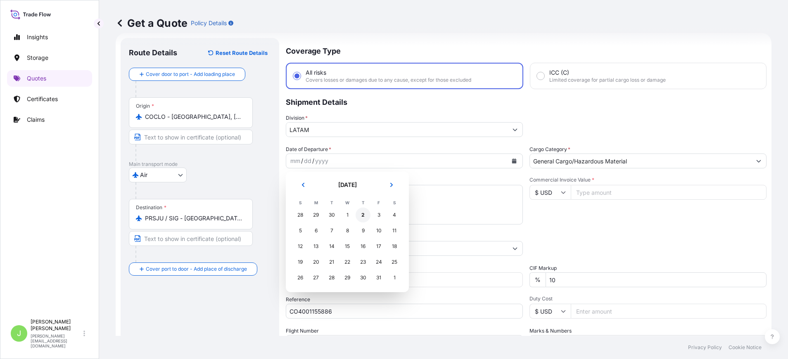
click at [362, 216] on div "2" at bounding box center [363, 215] width 15 height 15
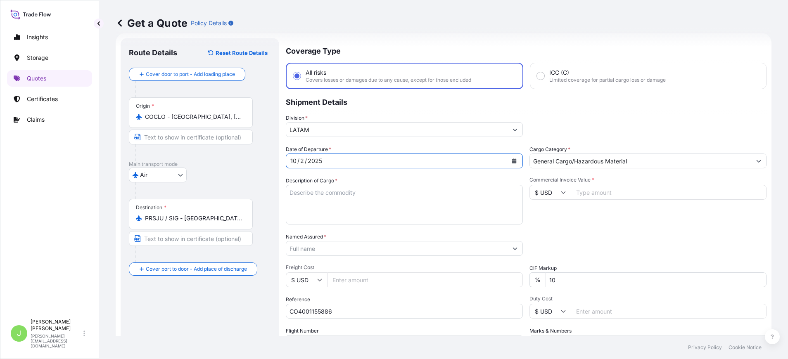
click at [351, 199] on textarea "Description of Cargo *" at bounding box center [404, 205] width 237 height 40
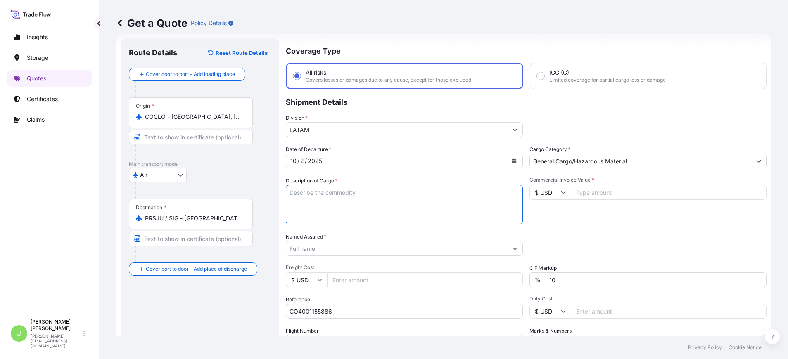
paste textarea "RINGS, EARRINGS, BAG, BRACELET, FOOTWEAR, SECURITY PIN, CLOTHING ITEM"
type textarea "RINGS, EARRINGS, BAG, BRACELET, FOOTWEAR, SECURITY PIN, CLOTHING ITEM"
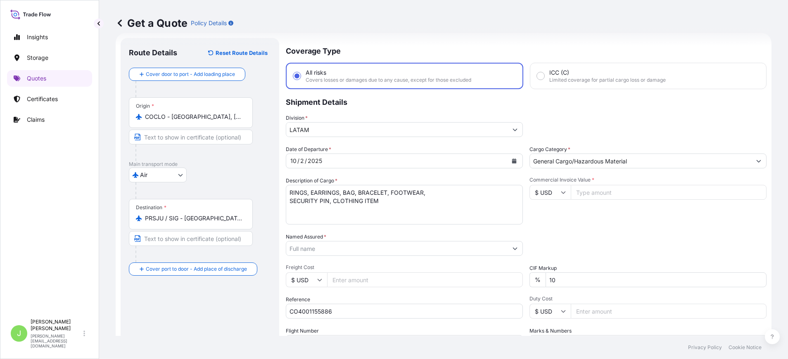
click at [609, 188] on input "Commercial Invoice Value *" at bounding box center [669, 192] width 196 height 15
type input "15167"
type input "15167.68"
click at [345, 253] on input "Named Assured *" at bounding box center [396, 248] width 221 height 15
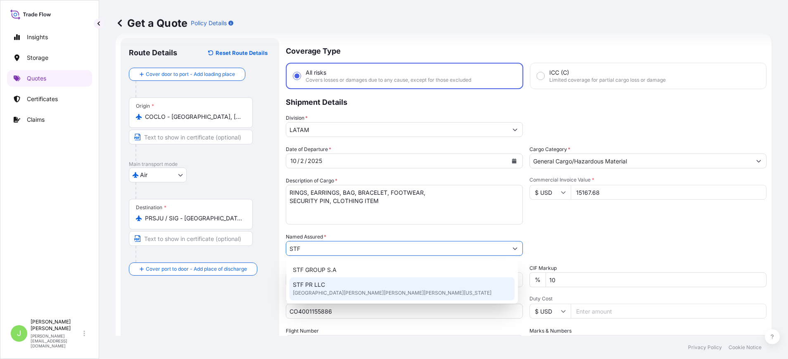
click at [323, 295] on span "[GEOGRAPHIC_DATA][PERSON_NAME][PERSON_NAME][PERSON_NAME][US_STATE]" at bounding box center [392, 293] width 199 height 8
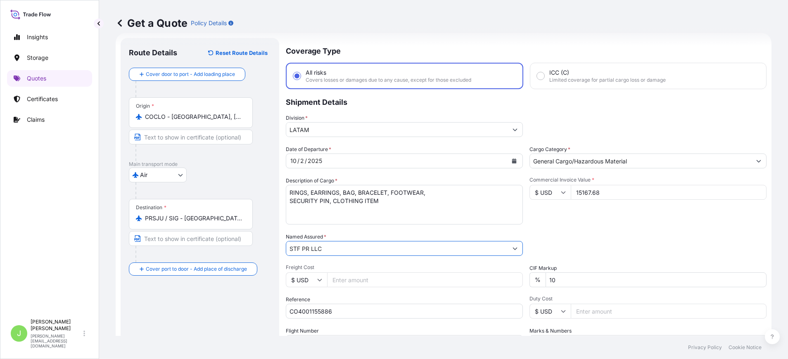
type input "STF PR LLC"
click at [355, 278] on input "Freight Cost" at bounding box center [425, 280] width 196 height 15
click at [359, 252] on input "STF PR LLC" at bounding box center [396, 248] width 221 height 15
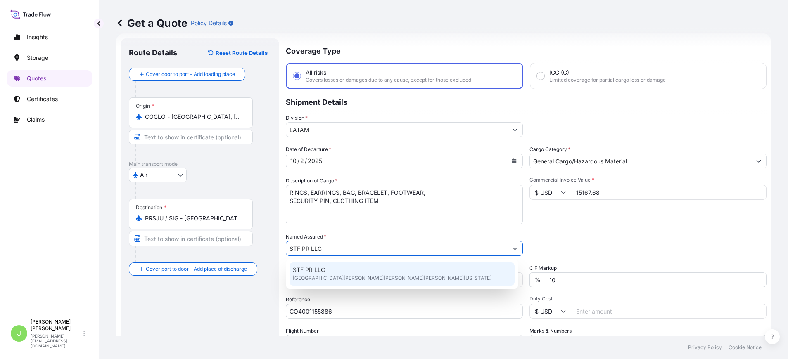
click at [350, 276] on span "[GEOGRAPHIC_DATA][PERSON_NAME][PERSON_NAME][PERSON_NAME][US_STATE]" at bounding box center [392, 278] width 199 height 8
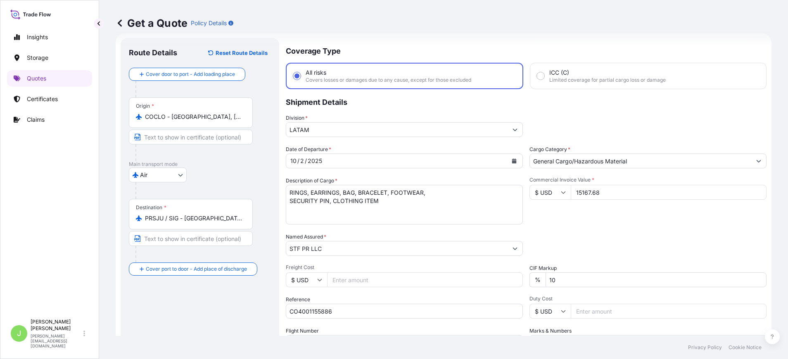
click at [350, 276] on input "Freight Cost" at bounding box center [425, 280] width 196 height 15
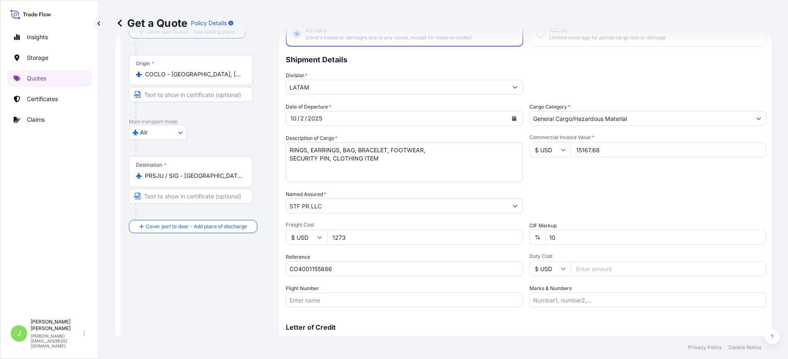
scroll to position [75, 0]
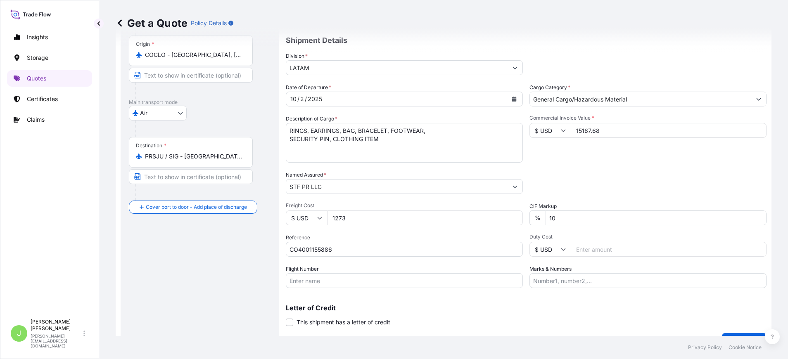
type input "1273"
click at [326, 273] on div "Flight Number" at bounding box center [404, 276] width 237 height 23
drag, startPoint x: 324, startPoint y: 279, endPoint x: 243, endPoint y: 280, distance: 81.4
click at [324, 279] on input "Flight Number" at bounding box center [404, 280] width 237 height 15
paste input "AV9474 // AV0230"
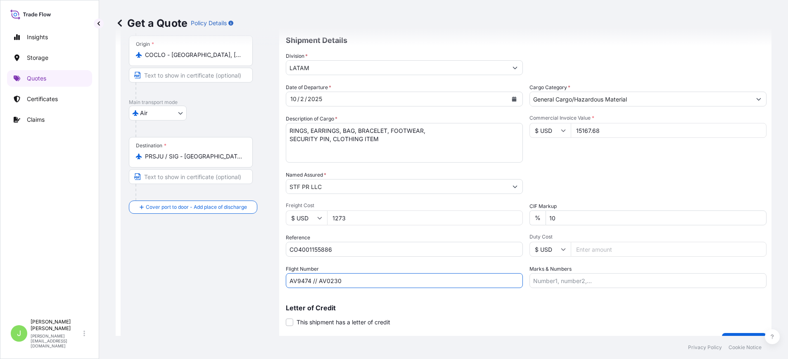
type input "AV9474 // AV0230"
click at [633, 278] on input "Marks & Numbers" at bounding box center [647, 280] width 237 height 15
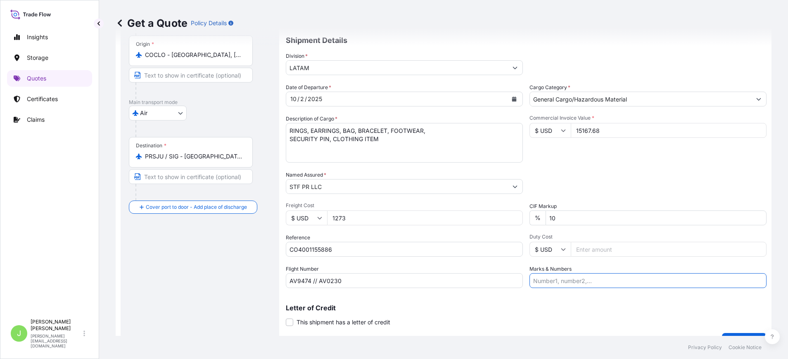
paste input "CO4001155886"
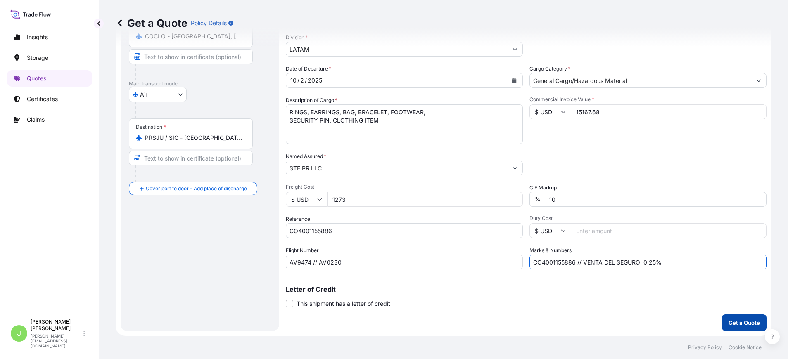
type input "CO4001155886 // VENTA DEL SEGURO: 0.25%"
click at [736, 319] on p "Get a Quote" at bounding box center [744, 323] width 31 height 8
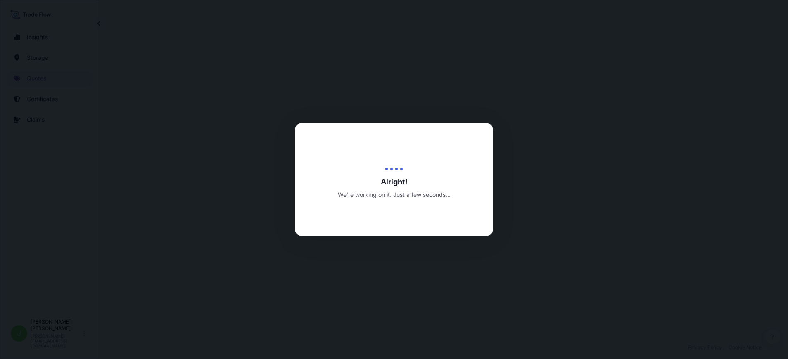
select select "Air"
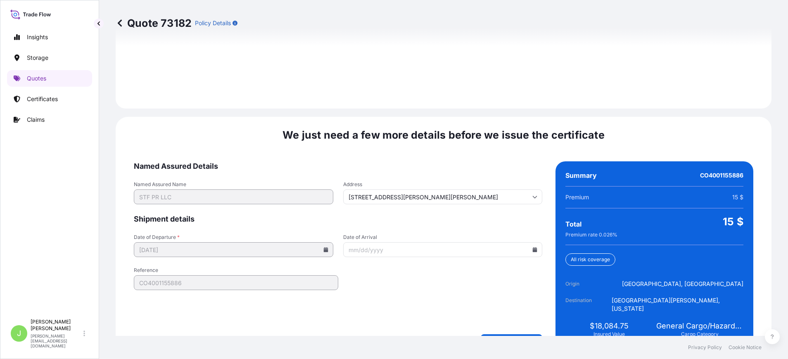
scroll to position [1206, 0]
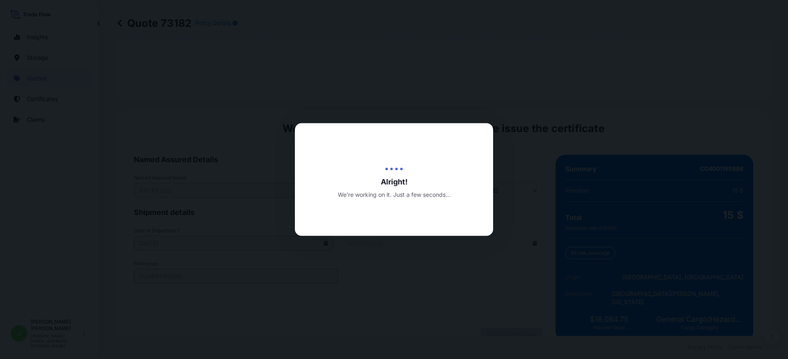
click at [406, 173] on div "Alright! We’re working on it. Just a few seconds..." at bounding box center [394, 180] width 198 height 38
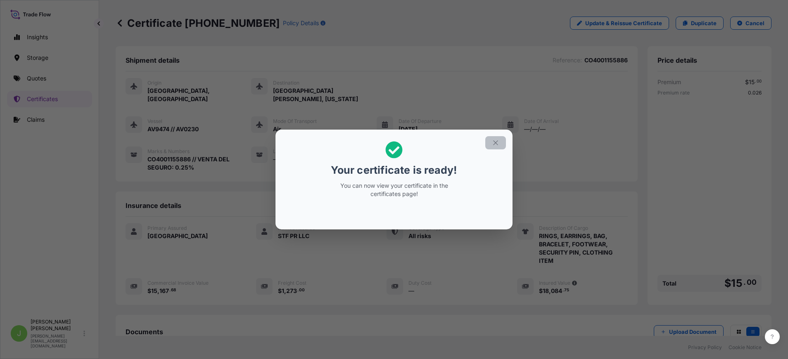
click at [502, 142] on button "button" at bounding box center [495, 142] width 21 height 13
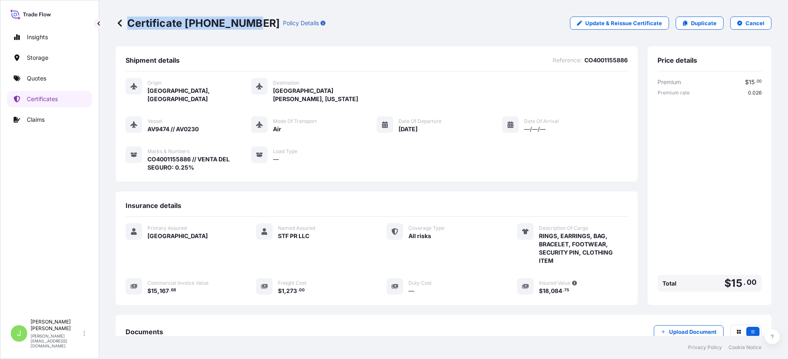
drag, startPoint x: 131, startPoint y: 22, endPoint x: 248, endPoint y: 31, distance: 117.7
click at [248, 31] on div "Certificate [PHONE_NUMBER] Policy Details Update & Reissue Certificate Duplicat…" at bounding box center [444, 23] width 656 height 46
copy p "Certificate [PHONE_NUMBER]"
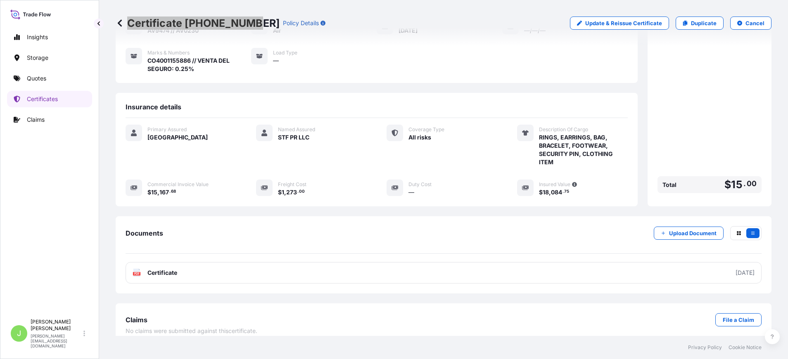
scroll to position [100, 0]
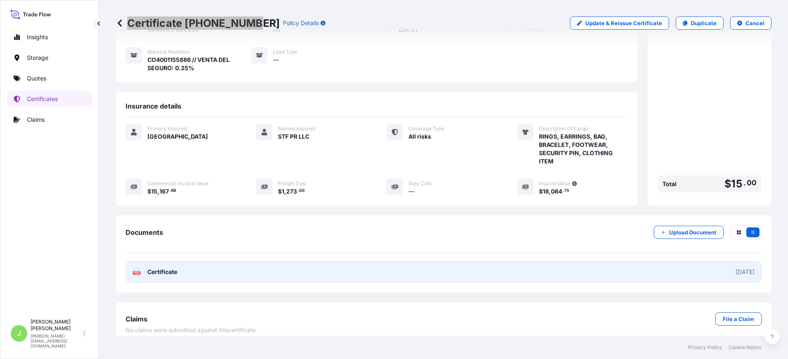
click at [298, 266] on link "PDF Certificate [DATE]" at bounding box center [444, 271] width 636 height 21
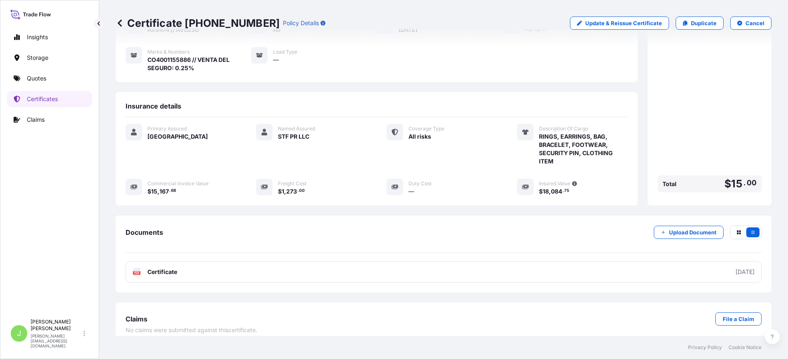
click at [356, 64] on div "Origin [GEOGRAPHIC_DATA], [GEOGRAPHIC_DATA] Destination [GEOGRAPHIC_DATA][PERSO…" at bounding box center [377, 30] width 502 height 116
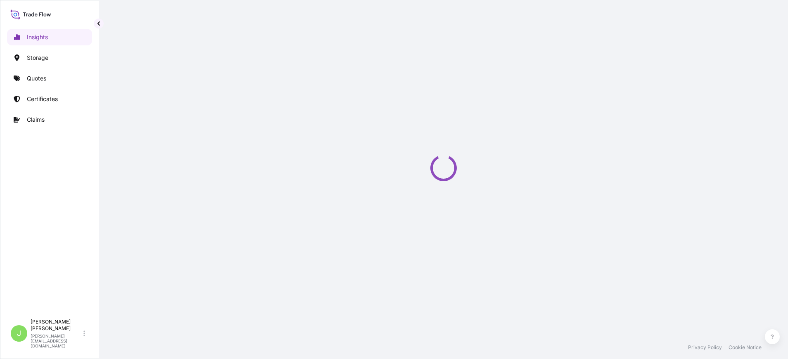
select select "2025"
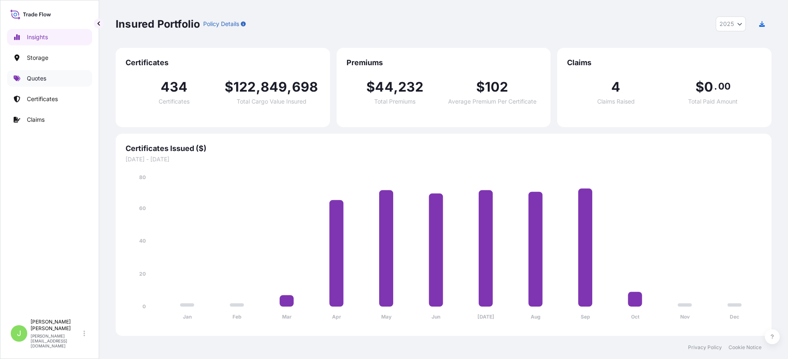
click at [44, 79] on p "Quotes" at bounding box center [36, 78] width 19 height 8
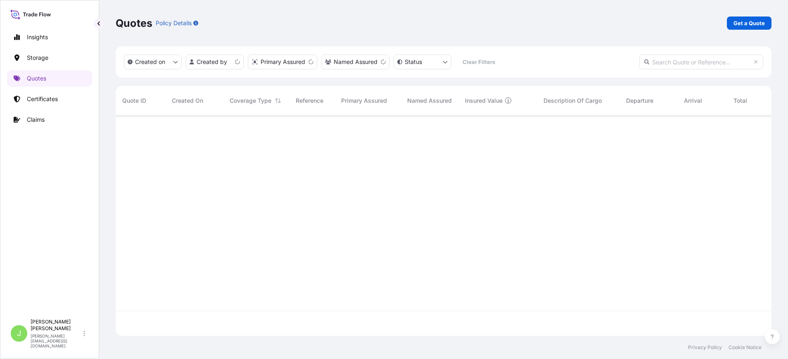
scroll to position [216, 646]
click at [734, 29] on link "Get a Quote" at bounding box center [749, 23] width 45 height 13
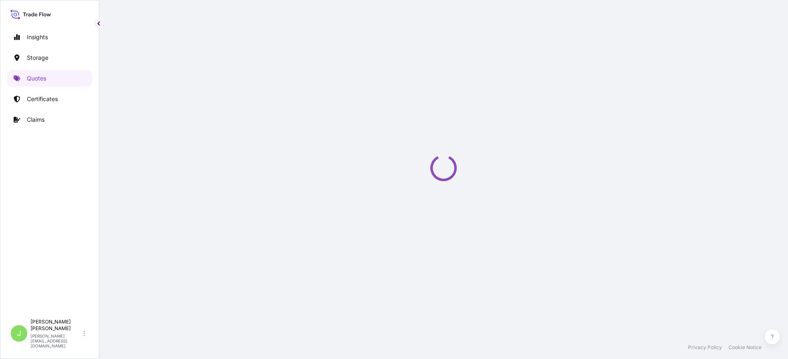
scroll to position [13, 0]
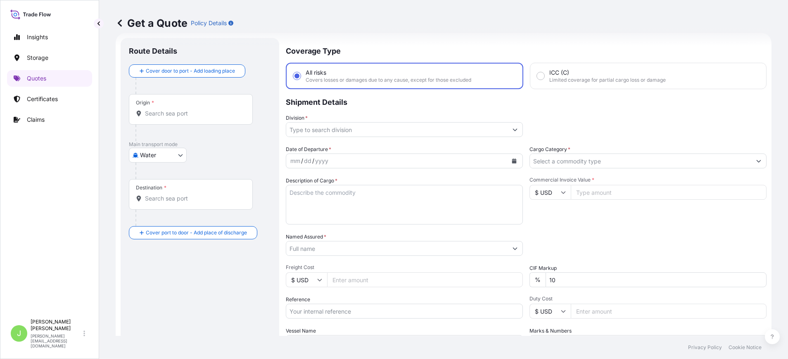
click at [175, 152] on body "Insights Storage Quotes Certificates Claims J [PERSON_NAME] [PERSON_NAME][EMAIL…" at bounding box center [394, 179] width 788 height 359
click at [174, 173] on div "Air" at bounding box center [157, 176] width 51 height 15
select select "Air"
click at [178, 122] on div "Origin *" at bounding box center [191, 112] width 124 height 31
click at [178, 121] on input "Origin *" at bounding box center [193, 117] width 97 height 8
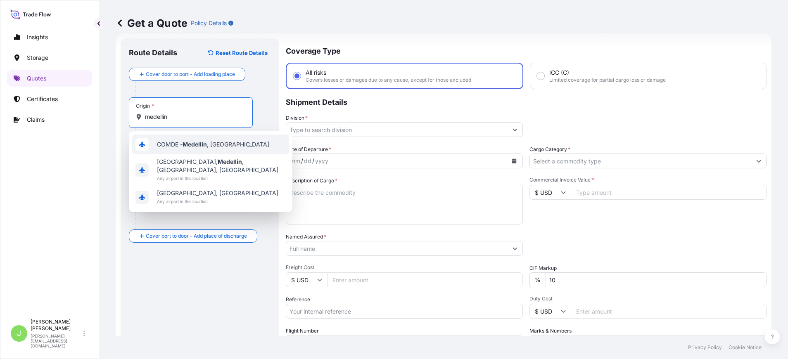
click at [206, 151] on div "COMDE - Medellin , Colombia" at bounding box center [210, 145] width 157 height 20
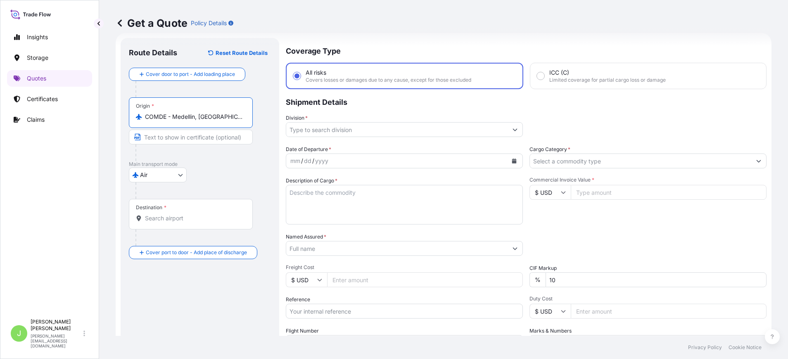
type input "COMDE - Medellin, Colombia"
click at [172, 209] on div "Destination *" at bounding box center [191, 214] width 124 height 31
click at [172, 214] on input "Destination *" at bounding box center [193, 218] width 97 height 8
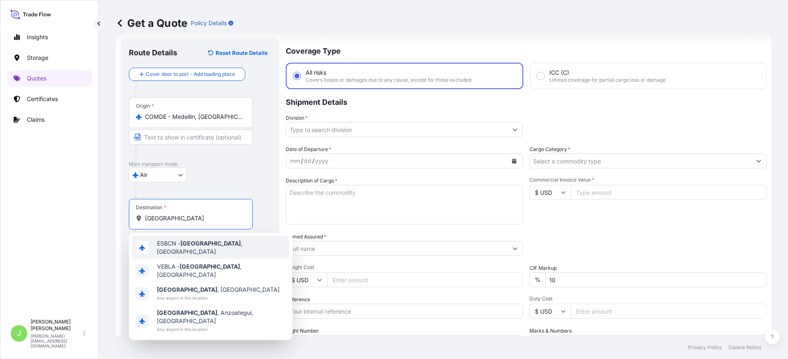
click at [167, 244] on span "ESBCN - Barcelona , Spain" at bounding box center [221, 248] width 129 height 17
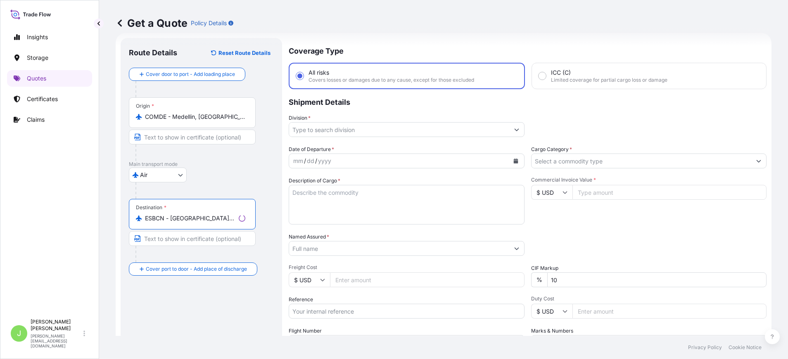
type input "ESBCN - Barcelona, Spain"
click at [346, 136] on input "Division *" at bounding box center [399, 129] width 220 height 15
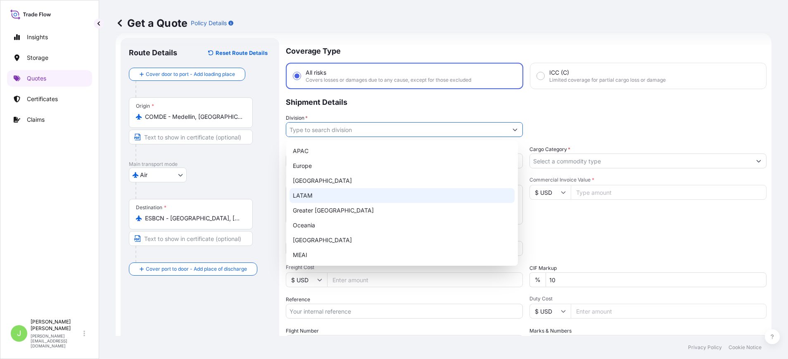
click at [343, 197] on div "LATAM" at bounding box center [402, 195] width 225 height 15
type input "LATAM"
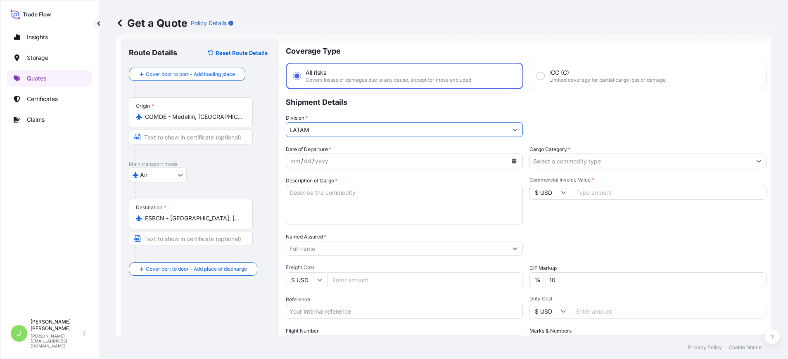
click at [579, 162] on input "Cargo Category *" at bounding box center [640, 161] width 221 height 15
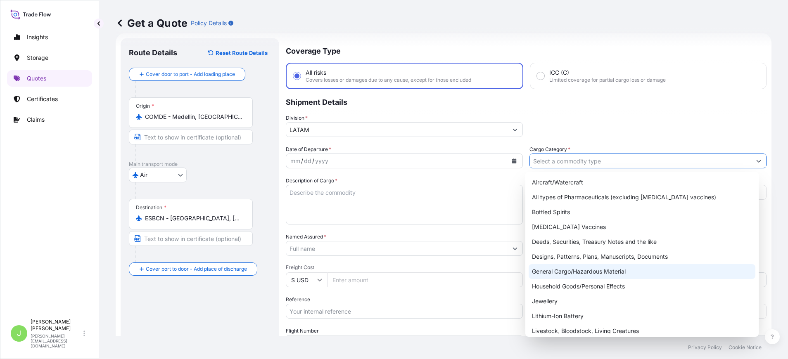
click at [550, 271] on div "General Cargo/Hazardous Material" at bounding box center [642, 271] width 227 height 15
type input "General Cargo/Hazardous Material"
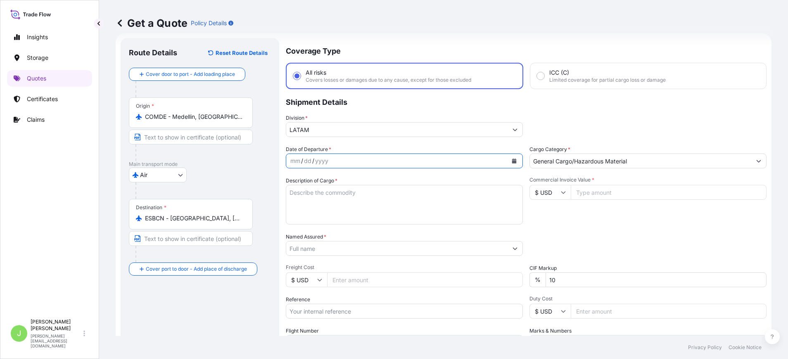
click at [512, 165] on button "Calendar" at bounding box center [514, 160] width 13 height 13
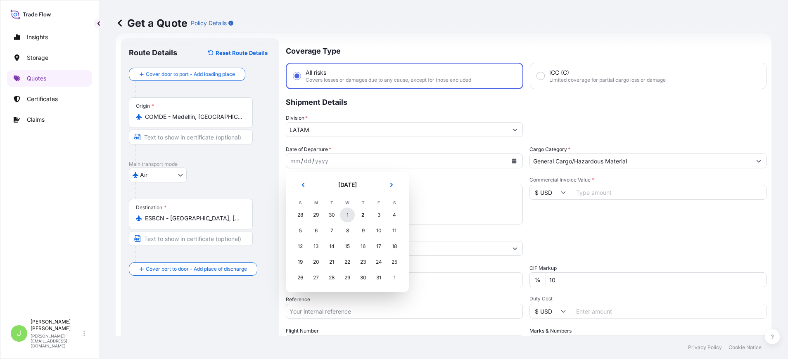
click at [350, 216] on div "1" at bounding box center [347, 215] width 15 height 15
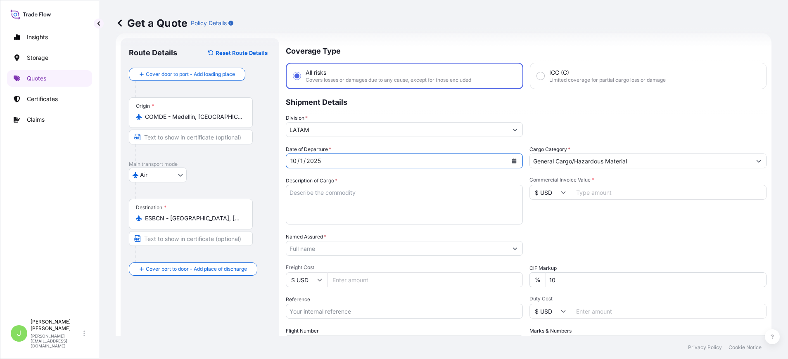
click at [327, 193] on textarea "Description of Cargo *" at bounding box center [404, 205] width 237 height 40
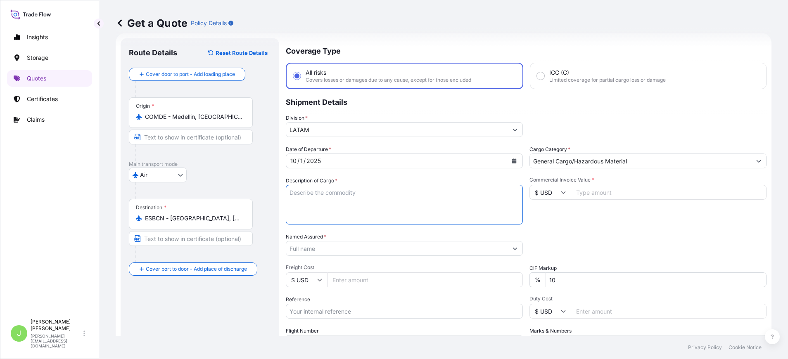
paste textarea "ROLLO LAMINA PET-PETMET-PE"
type textarea "ROLLO LAMINA PET-PETMET-PE"
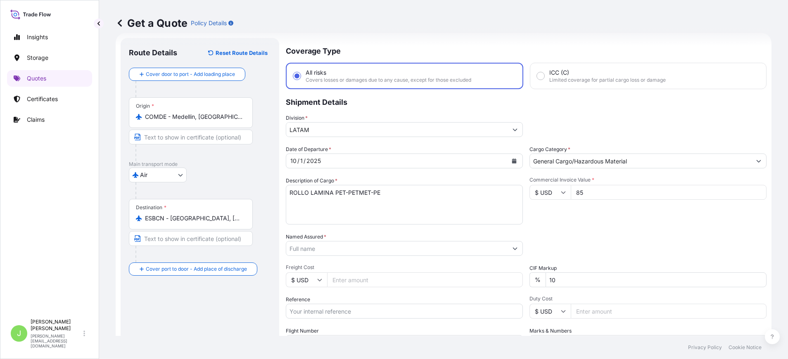
type input "851"
type input "851.48"
drag, startPoint x: 307, startPoint y: 255, endPoint x: 300, endPoint y: 252, distance: 7.4
click at [307, 255] on input "Named Assured *" at bounding box center [394, 248] width 217 height 15
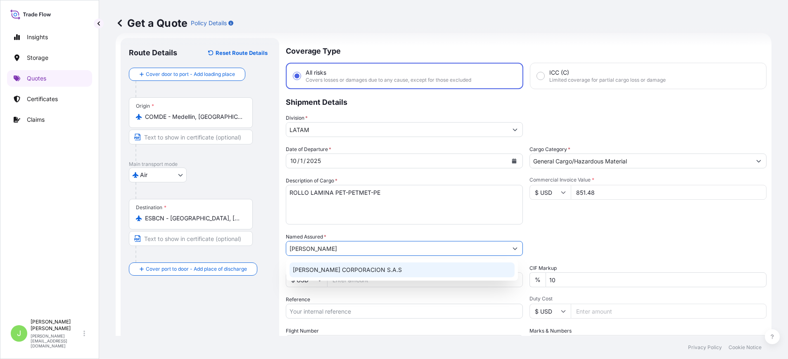
click at [373, 275] on div "DIANA CORPORACION S.A.S" at bounding box center [402, 270] width 225 height 15
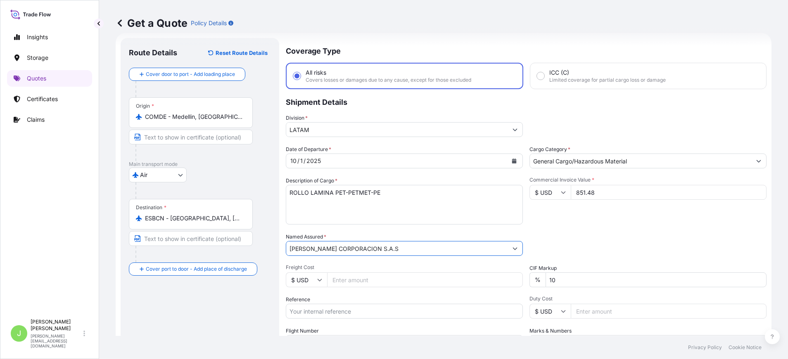
type input "DIANA CORPORACION S.A.S"
click at [377, 289] on div "Date of Departure * 10 / 1 / 2025 Cargo Category * General Cargo/Hazardous Mate…" at bounding box center [526, 247] width 481 height 205
click at [375, 283] on input "Freight Cost" at bounding box center [425, 280] width 196 height 15
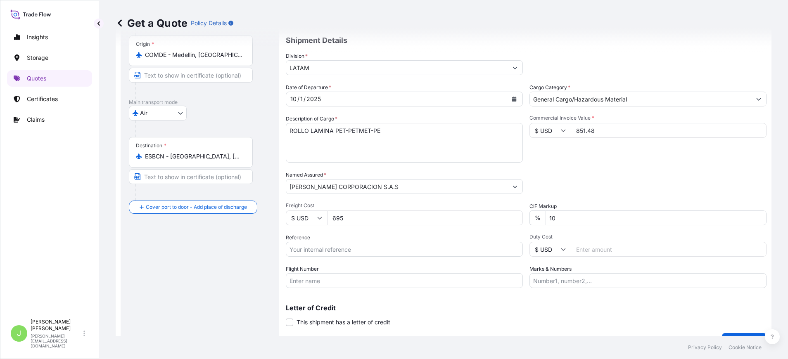
type input "695"
click at [338, 258] on div "Date of Departure * 10 / 1 / 2025 Cargo Category * General Cargo/Hazardous Mate…" at bounding box center [526, 185] width 481 height 205
click at [335, 253] on input "Reference" at bounding box center [404, 249] width 237 height 15
paste input "CO4061156123"
type input "CO4061156123"
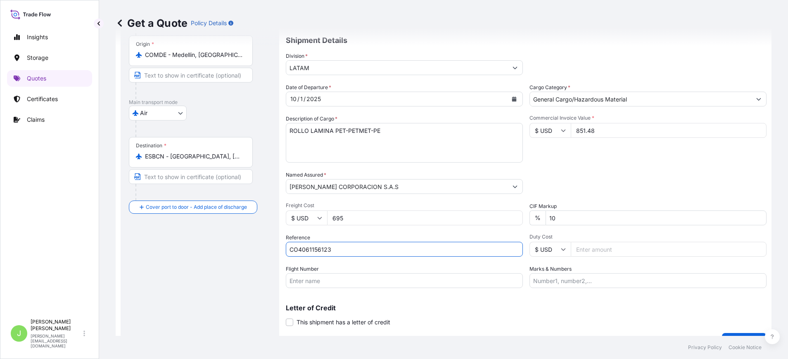
click at [390, 278] on input "Flight Number" at bounding box center [404, 280] width 237 height 15
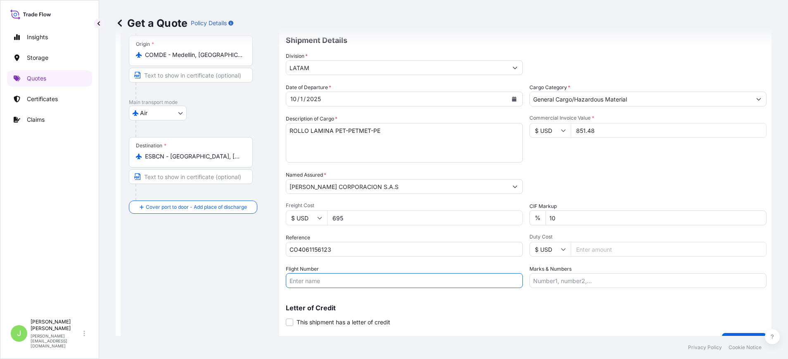
paste input "DHL EXPRESS"
type input "DHL EXPRESS"
click at [607, 254] on input "Duty Cost" at bounding box center [669, 249] width 196 height 15
click at [573, 273] on div "Marks & Numbers" at bounding box center [647, 276] width 237 height 23
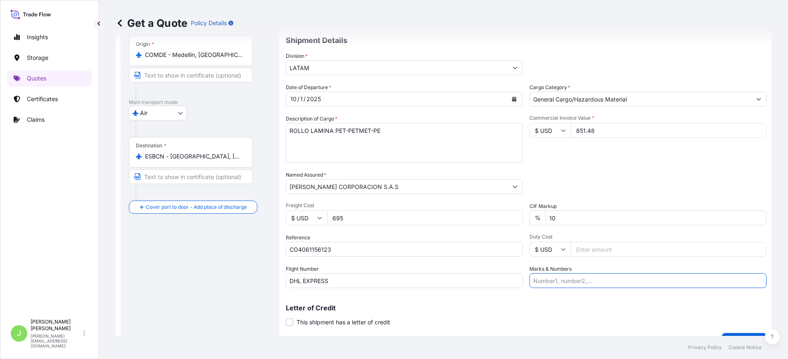
click at [552, 283] on input "Marks & Numbers" at bounding box center [647, 280] width 237 height 15
paste input "8586081976"
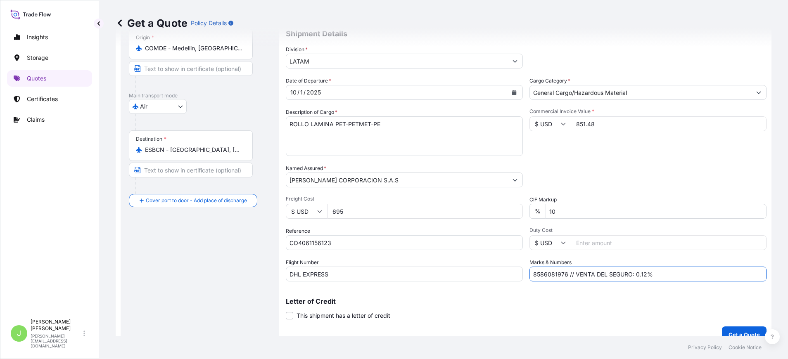
scroll to position [94, 0]
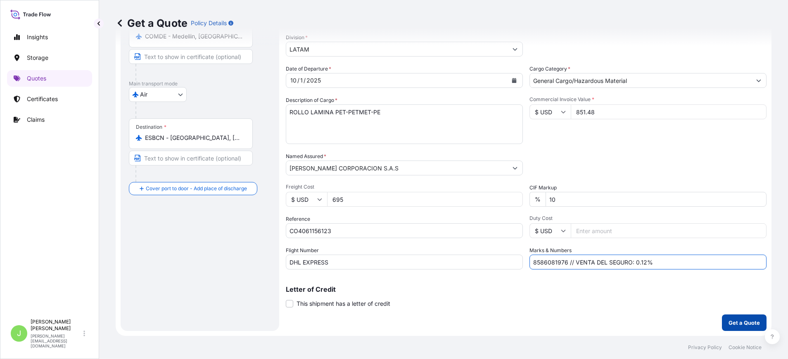
type input "8586081976 // VENTA DEL SEGURO: 0.12%"
click at [729, 320] on p "Get a Quote" at bounding box center [744, 323] width 31 height 8
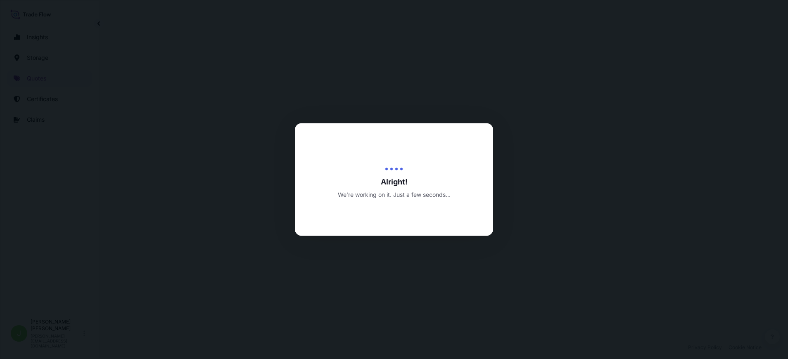
select select "Air"
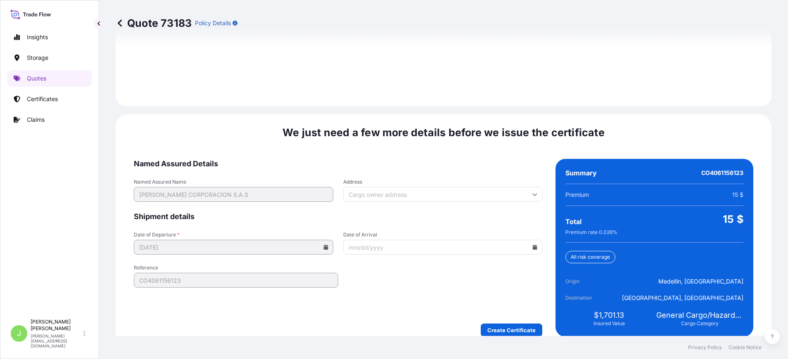
scroll to position [1206, 0]
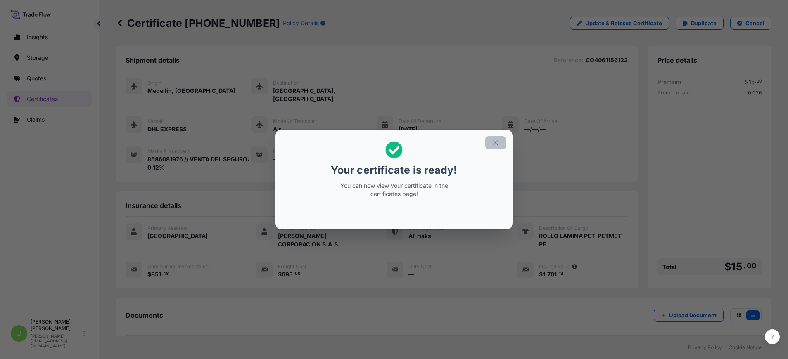
click at [494, 145] on icon "button" at bounding box center [495, 142] width 5 height 5
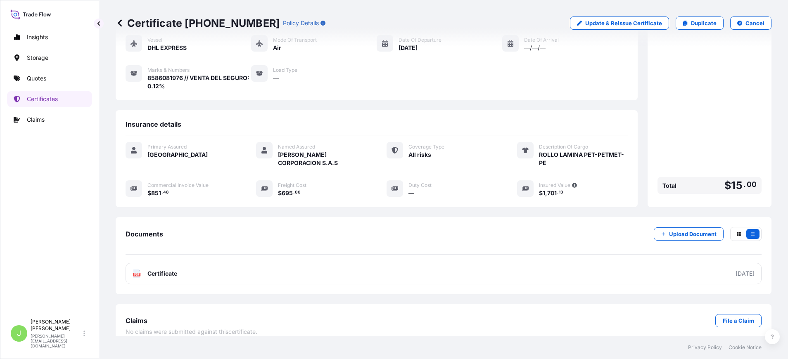
scroll to position [83, 0]
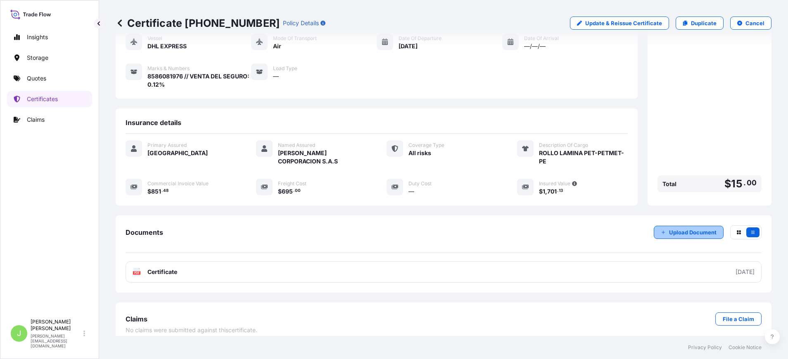
click at [661, 230] on icon "button" at bounding box center [663, 232] width 5 height 5
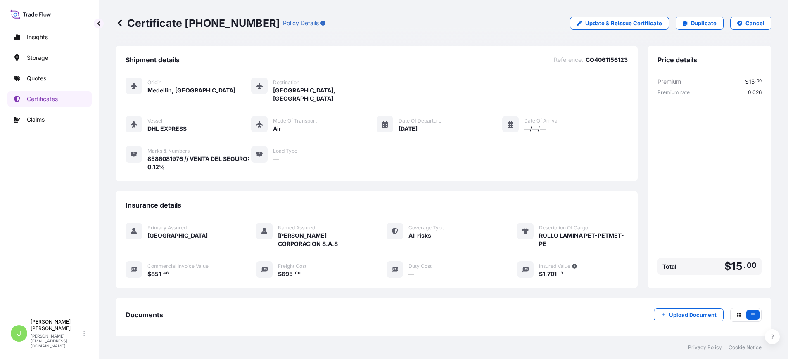
scroll to position [0, 0]
click at [619, 26] on p "Update & Reissue Certificate" at bounding box center [623, 23] width 77 height 8
select select "Air"
select select "31619"
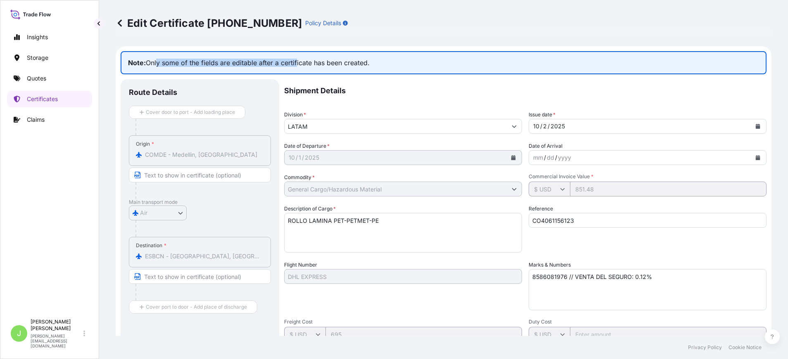
drag, startPoint x: 156, startPoint y: 63, endPoint x: 296, endPoint y: 67, distance: 140.5
click at [296, 67] on p "Note: Only some of the fields are editable after a certificate has been created." at bounding box center [444, 62] width 646 height 23
click at [116, 23] on icon at bounding box center [120, 23] width 8 height 8
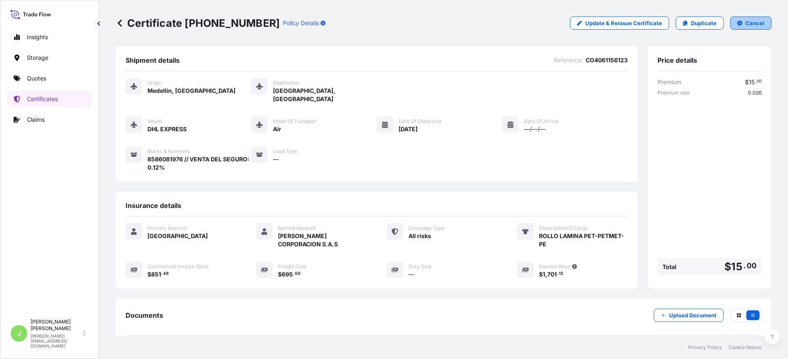
click at [733, 24] on button "Cancel" at bounding box center [750, 23] width 41 height 13
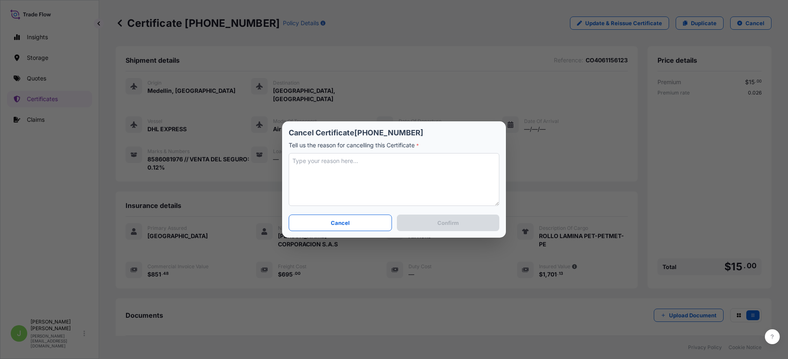
click at [360, 178] on textarea at bounding box center [394, 179] width 211 height 53
type textarea "na"
click at [429, 218] on button "Confirm" at bounding box center [448, 223] width 102 height 17
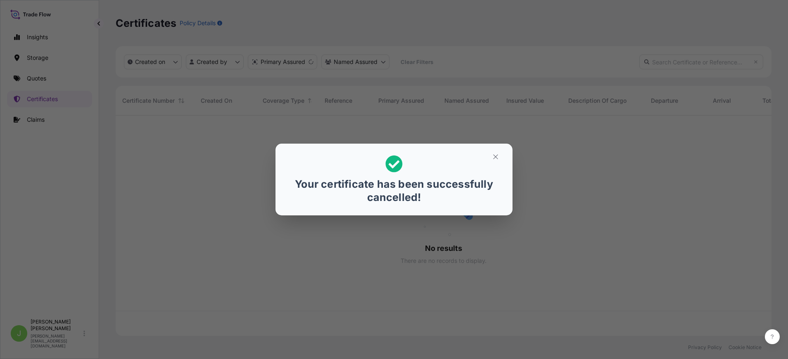
scroll to position [216, 646]
click at [495, 157] on icon "button" at bounding box center [495, 156] width 7 height 7
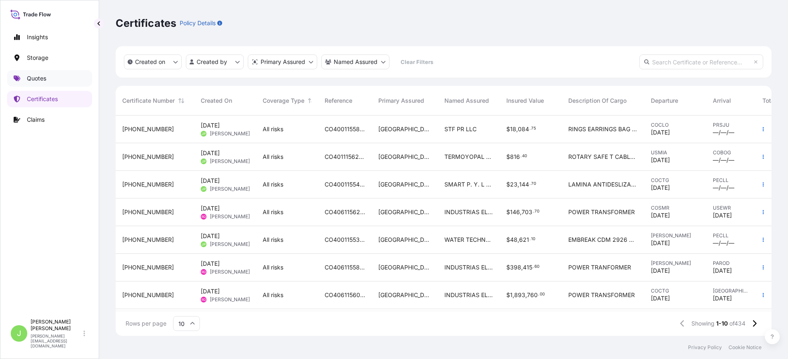
click at [48, 85] on link "Quotes" at bounding box center [49, 78] width 85 height 17
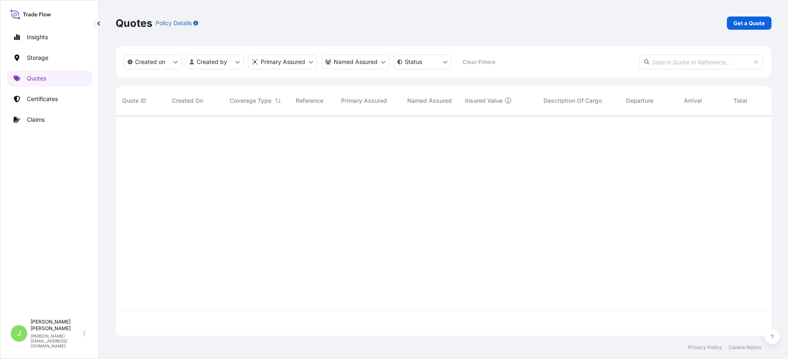
scroll to position [216, 646]
click at [735, 27] on link "Get a Quote" at bounding box center [749, 23] width 45 height 13
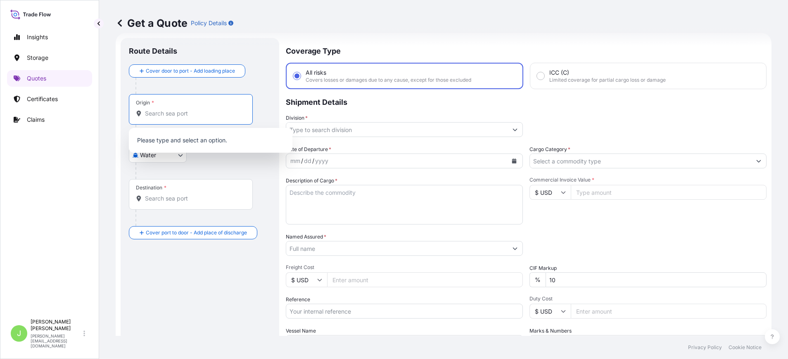
click at [218, 115] on input "Origin *" at bounding box center [193, 113] width 97 height 8
click at [170, 161] on body "0 options available. Insights Storage Quotes Certificates Claims J Juan Pallare…" at bounding box center [394, 179] width 788 height 359
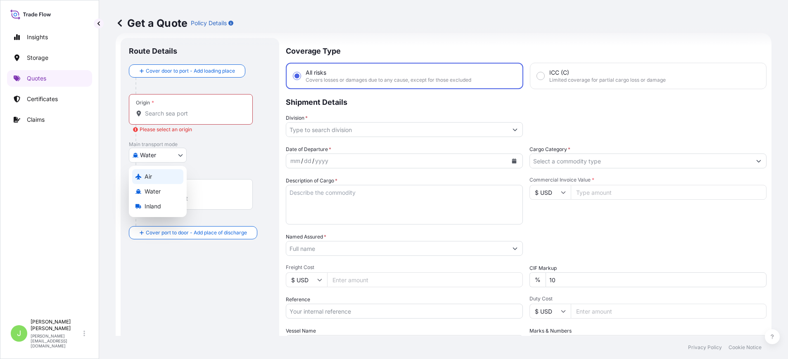
click at [159, 178] on div "Air" at bounding box center [157, 176] width 51 height 15
select select "Air"
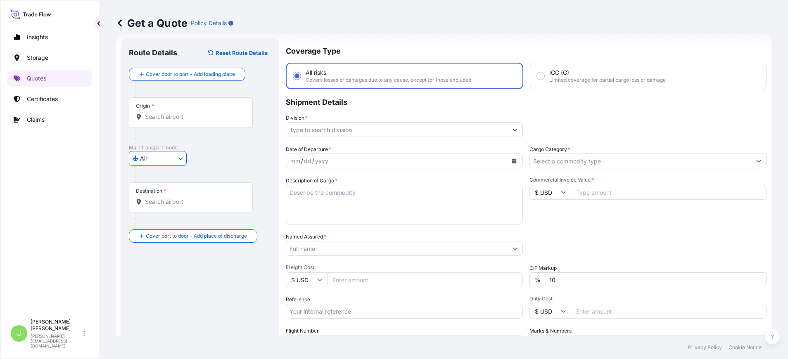
click at [171, 123] on div "Origin *" at bounding box center [191, 112] width 124 height 31
click at [171, 121] on input "Origin *" at bounding box center [193, 117] width 97 height 8
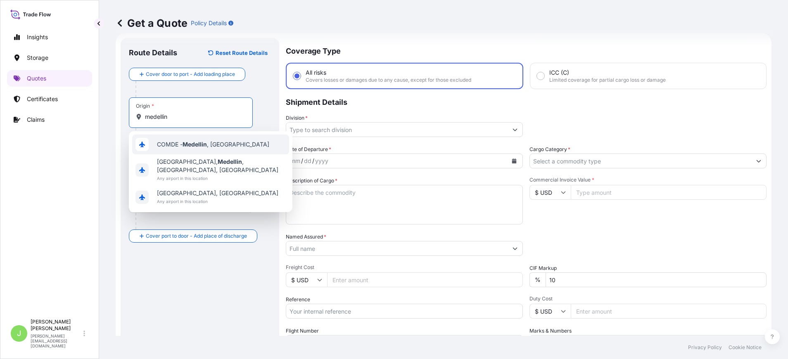
click at [177, 146] on span "COMDE - Medellin , Colombia" at bounding box center [213, 144] width 112 height 8
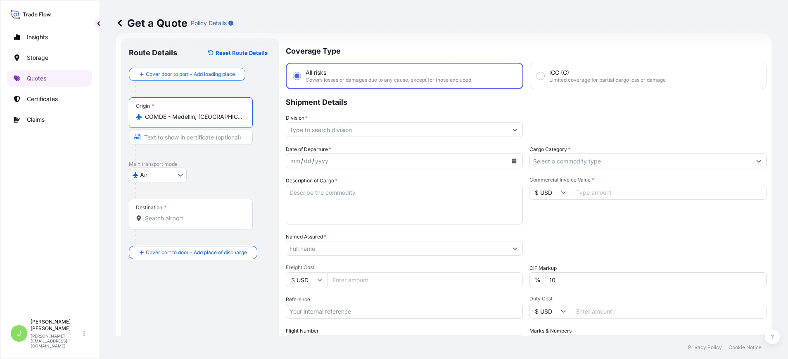
type input "COMDE - Medellin, Colombia"
click at [177, 209] on div "Destination *" at bounding box center [192, 214] width 127 height 31
click at [177, 214] on input "Destination *" at bounding box center [195, 218] width 100 height 8
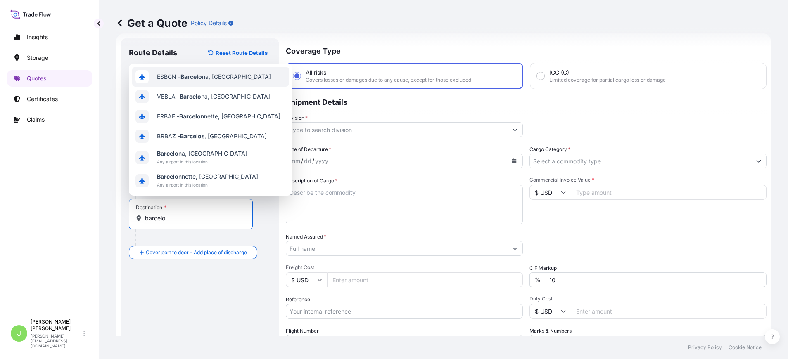
click at [197, 72] on div "ESBCN - Barcelo na, Spain" at bounding box center [210, 77] width 157 height 20
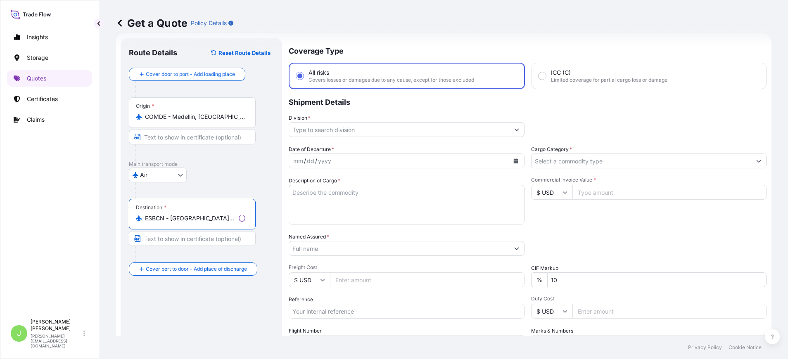
type input "ESBCN - Barcelona, Spain"
click at [348, 131] on input "Division *" at bounding box center [399, 129] width 220 height 15
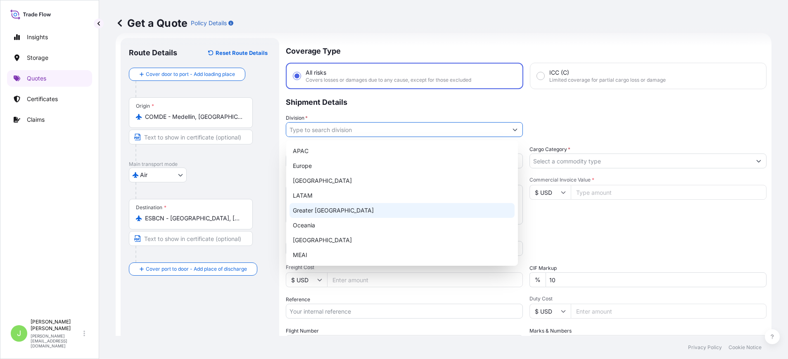
click at [341, 205] on div "Greater [GEOGRAPHIC_DATA]" at bounding box center [402, 210] width 225 height 15
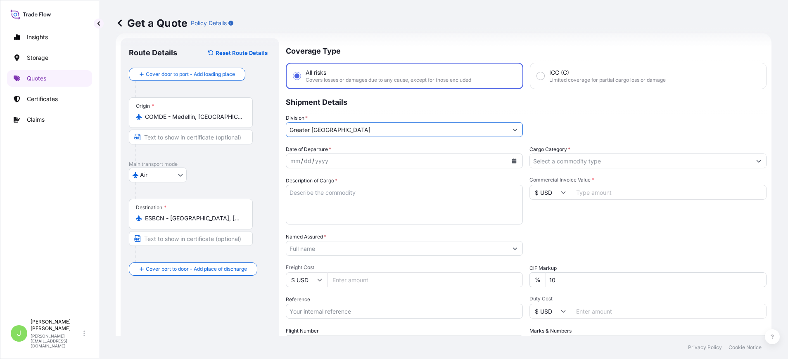
click at [355, 121] on div "Division * Greater China" at bounding box center [404, 125] width 237 height 23
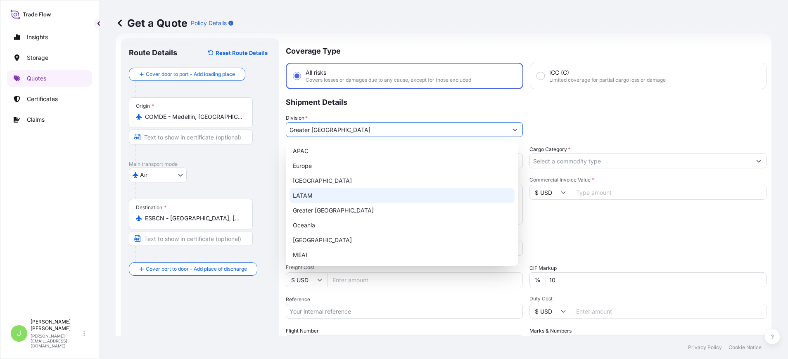
click at [354, 131] on input "Greater [GEOGRAPHIC_DATA]" at bounding box center [396, 129] width 221 height 15
click at [339, 194] on div "LATAM" at bounding box center [402, 195] width 225 height 15
type input "LATAM"
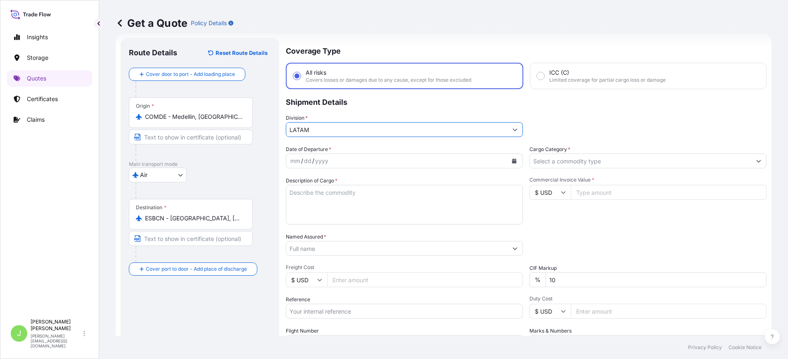
click at [608, 155] on input "Cargo Category *" at bounding box center [640, 161] width 221 height 15
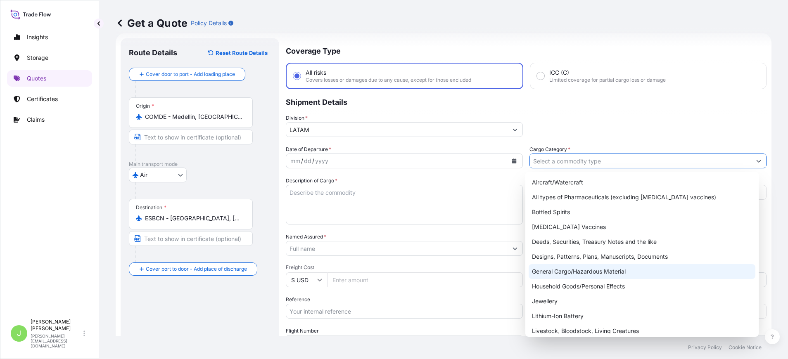
click at [550, 268] on div "General Cargo/Hazardous Material" at bounding box center [642, 271] width 227 height 15
type input "General Cargo/Hazardous Material"
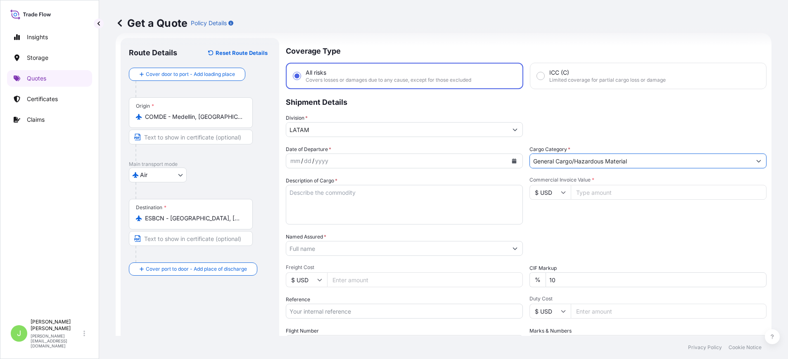
click at [512, 160] on icon "Calendar" at bounding box center [514, 161] width 5 height 5
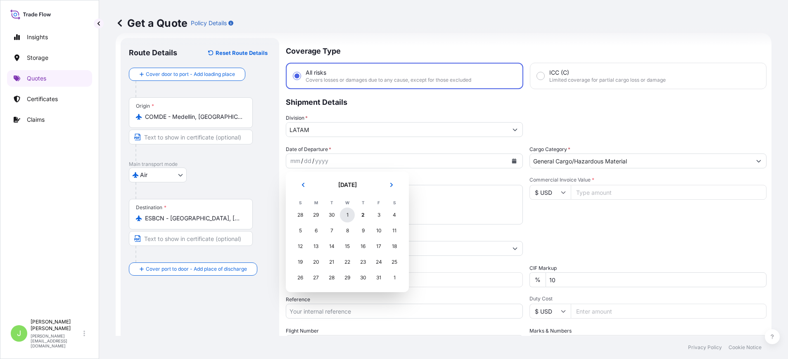
click at [346, 216] on div "1" at bounding box center [347, 215] width 15 height 15
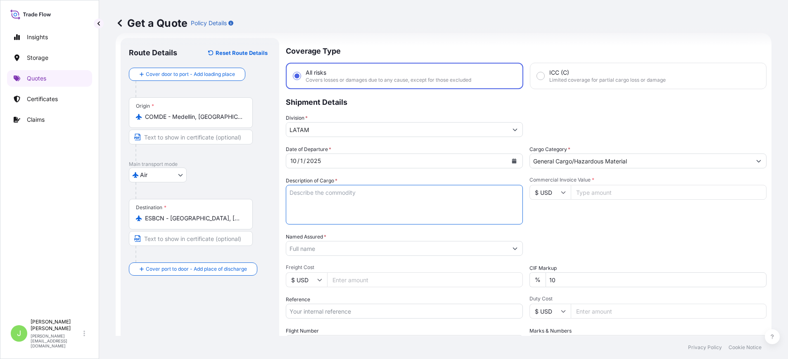
click at [401, 195] on textarea "Description of Cargo *" at bounding box center [404, 205] width 237 height 40
paste textarea "ROLLO LAMINA PET-PETMET-PE"
type textarea "ROLLO LAMINA PET-PETMET-PE"
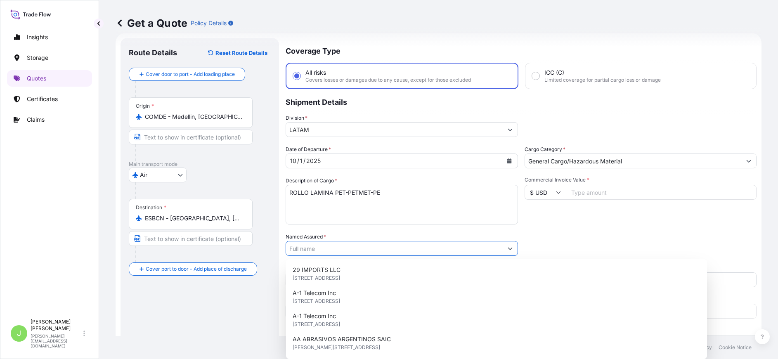
click at [634, 196] on input "Commercial Invoice Value *" at bounding box center [661, 192] width 191 height 15
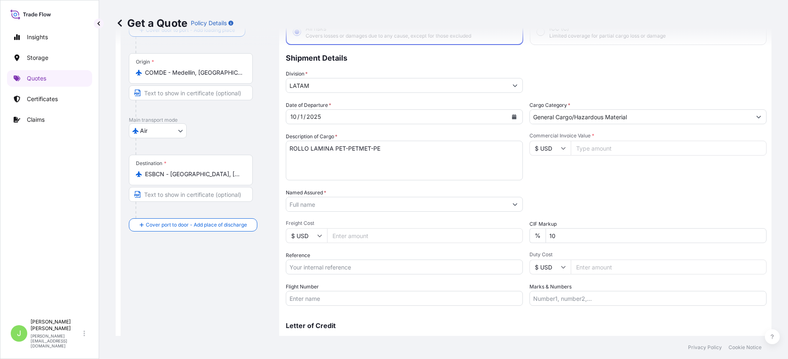
scroll to position [75, 0]
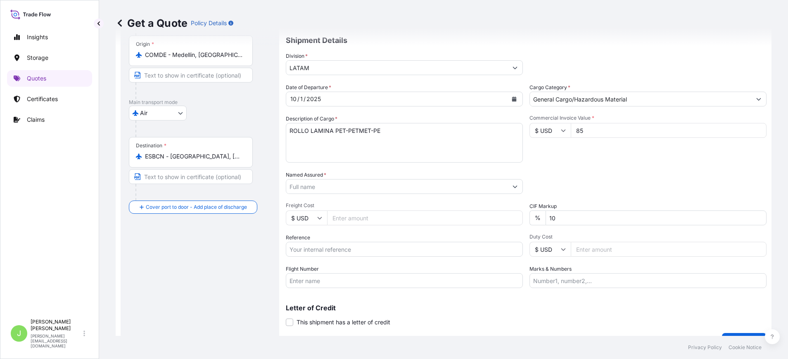
type input "851"
type input "851.48"
click at [375, 254] on input "Reference" at bounding box center [404, 249] width 237 height 15
paste input "CO4061156123"
type input "CO4061156123"
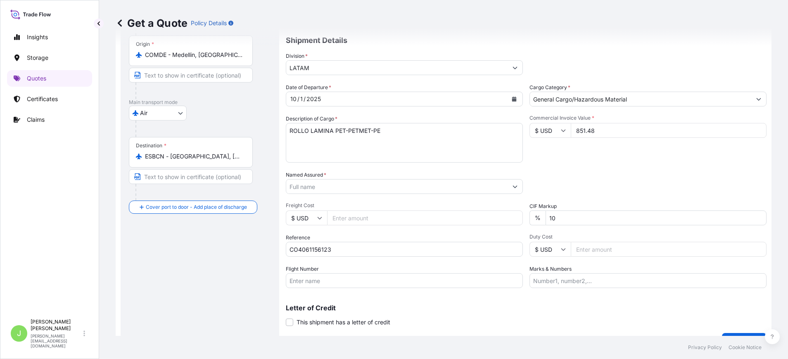
click at [342, 272] on div "Flight Number" at bounding box center [404, 276] width 237 height 23
click at [363, 280] on input "Flight Number" at bounding box center [404, 280] width 237 height 15
paste input "DHL EXPRESS"
type input "DHL EXPRESS"
click at [235, 275] on div "Route Details Reset Route Details Cover door to port - Add loading place Place …" at bounding box center [200, 162] width 142 height 357
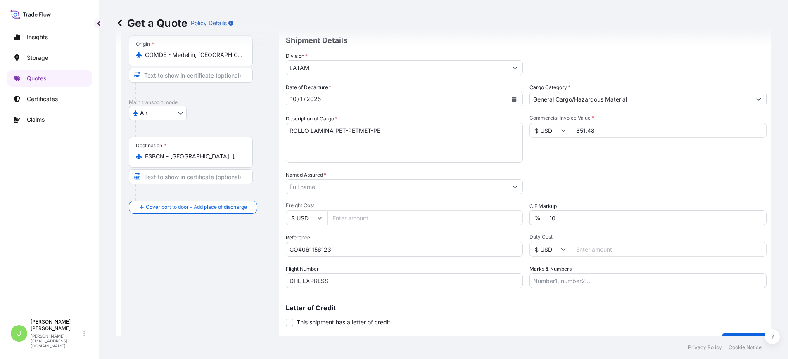
click at [346, 188] on input "Named Assured *" at bounding box center [396, 186] width 221 height 15
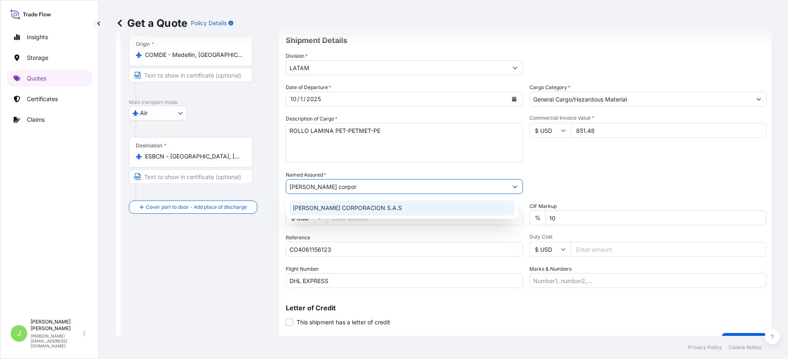
click at [343, 213] on div "DIANA CORPORACION S.A.S" at bounding box center [402, 208] width 225 height 15
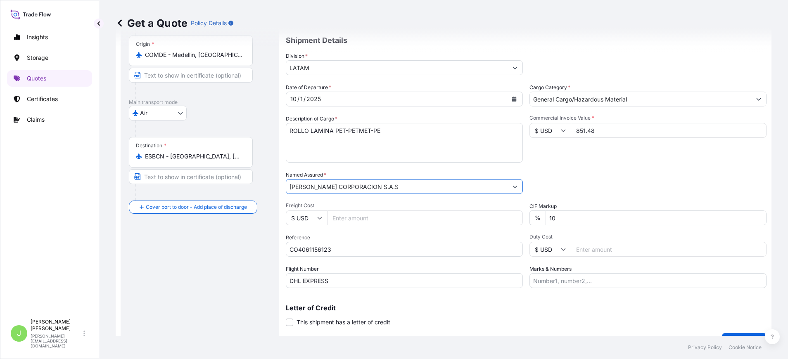
type input "DIANA CORPORACION S.A.S"
click at [631, 167] on div "Date of Departure * 10 / 1 / 2025 Cargo Category * General Cargo/Hazardous Mate…" at bounding box center [526, 185] width 481 height 205
click at [367, 221] on input "Freight Cost" at bounding box center [425, 218] width 196 height 15
type input "695"
click at [553, 278] on input "Marks & Numbers" at bounding box center [647, 280] width 237 height 15
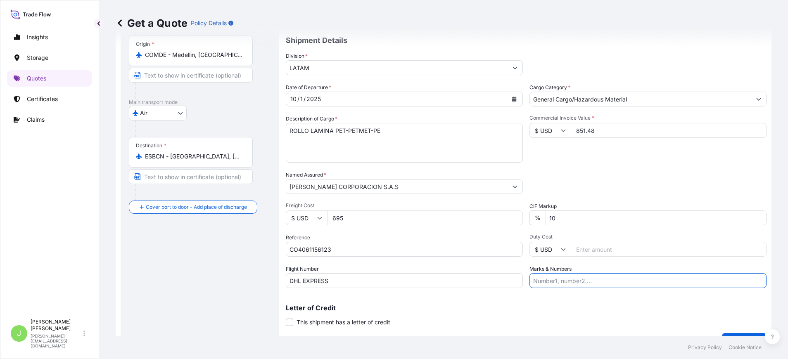
paste input "8586081976"
click at [659, 282] on input "8586081976 // VENTA DEL SEGURO: 0.12%" at bounding box center [647, 280] width 237 height 15
click at [540, 280] on input "8586081976 // VENTA DEL SEGURO: 0.12%" at bounding box center [647, 280] width 237 height 15
click at [610, 282] on input "8586081976 // VENTA DEL SEGURO: 0.12%" at bounding box center [647, 280] width 237 height 15
click at [648, 282] on input "8586081976 // VENTA DEL SEGURO: 0.12%" at bounding box center [647, 280] width 237 height 15
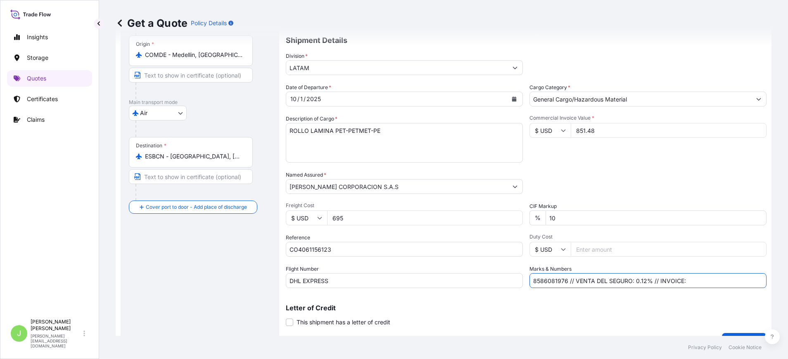
click at [715, 284] on input "8586081976 // VENTA DEL SEGURO: 0.12% // INVOICE:" at bounding box center [647, 280] width 237 height 15
paste input "#00004"
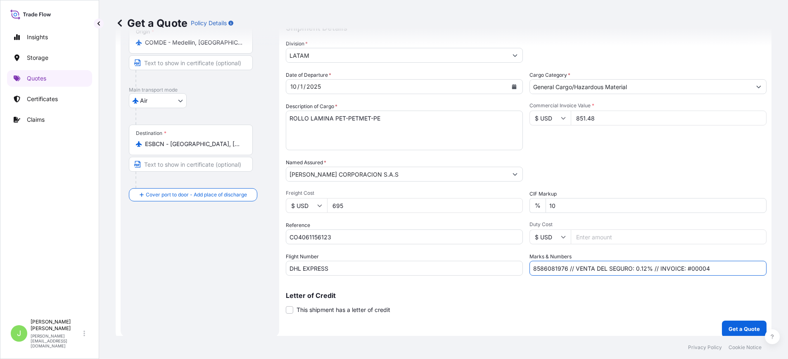
scroll to position [94, 0]
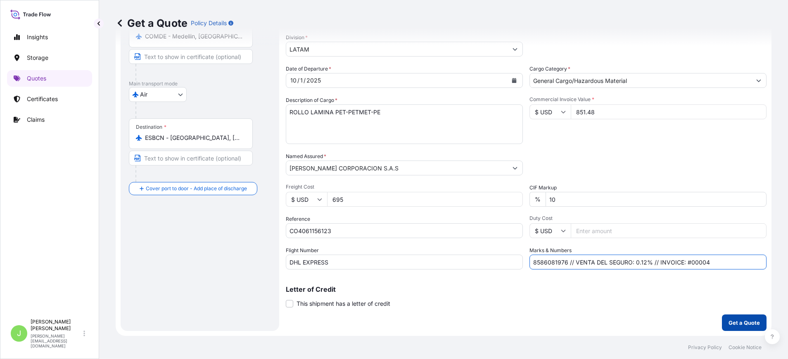
type input "8586081976 // VENTA DEL SEGURO: 0.12% // INVOICE: #00004"
click at [729, 323] on p "Get a Quote" at bounding box center [744, 323] width 31 height 8
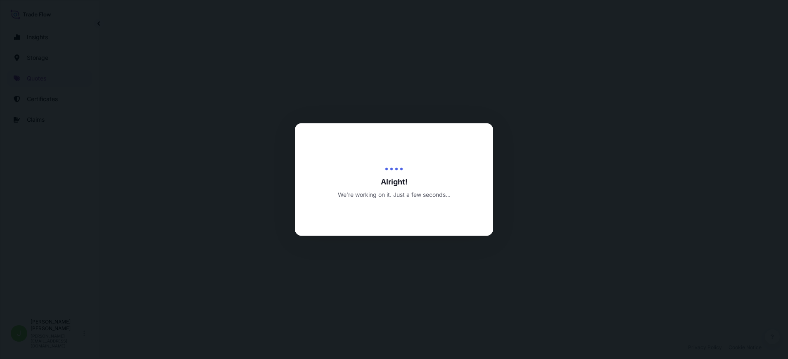
select select "Air"
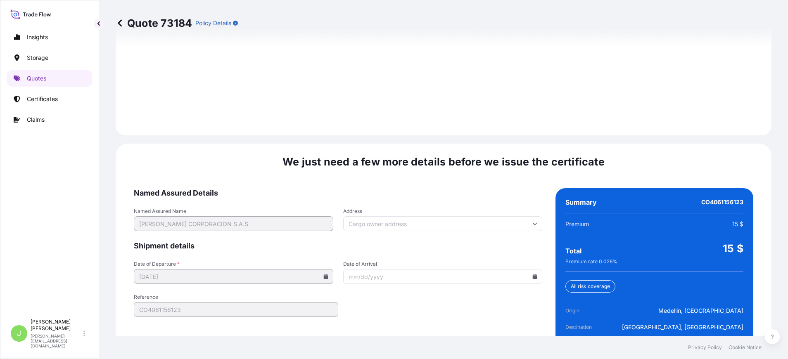
scroll to position [1206, 0]
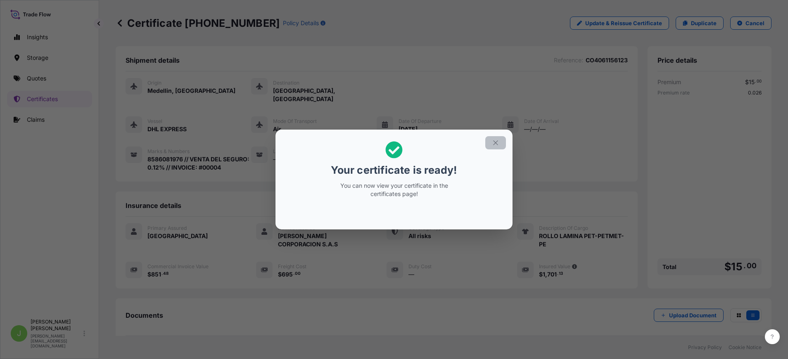
click at [492, 140] on icon "button" at bounding box center [495, 142] width 7 height 7
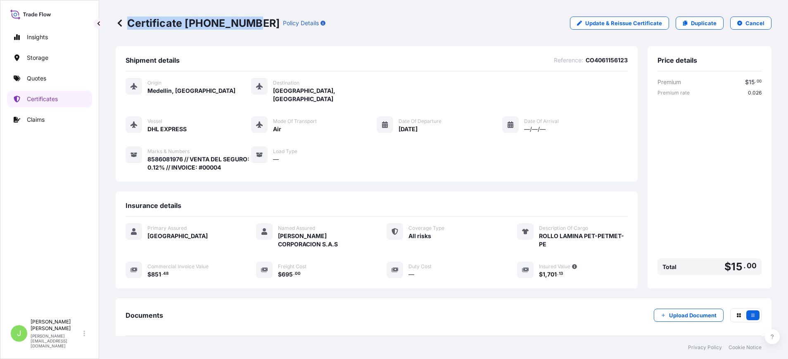
drag, startPoint x: 127, startPoint y: 21, endPoint x: 247, endPoint y: 25, distance: 120.2
click at [247, 25] on p "Certificate 31619-458-1" at bounding box center [198, 23] width 164 height 13
copy p "Certificate 31619-458-1"
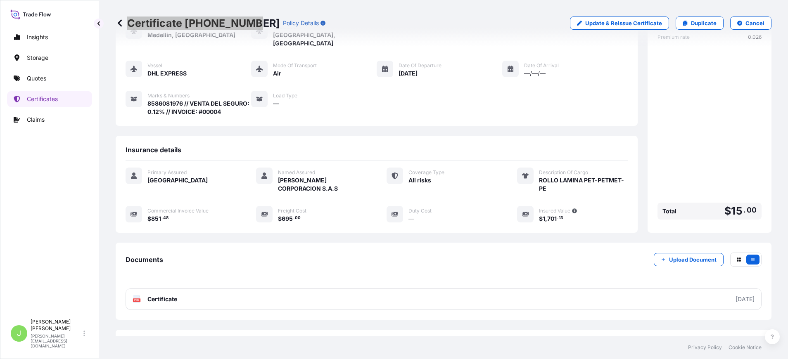
scroll to position [91, 0]
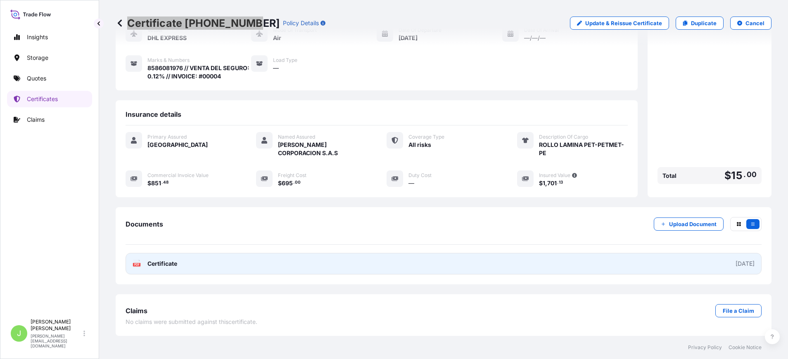
click at [285, 263] on link "PDF Certificate [DATE]" at bounding box center [444, 263] width 636 height 21
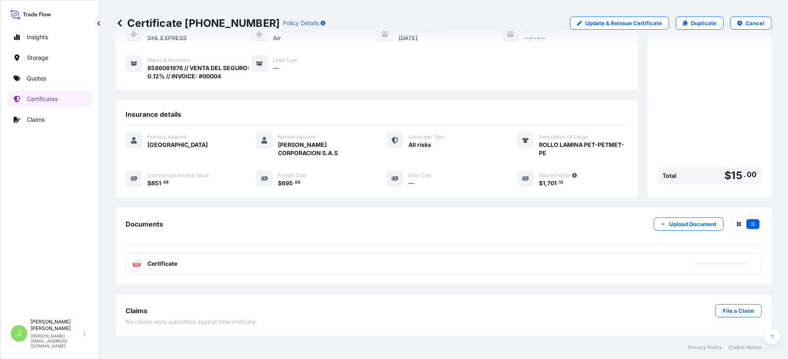
click at [330, 80] on div "Vessel DHL EXPRESS Mode of Transport Air Date of Departure 10/01/2025 Date of A…" at bounding box center [377, 52] width 502 height 55
